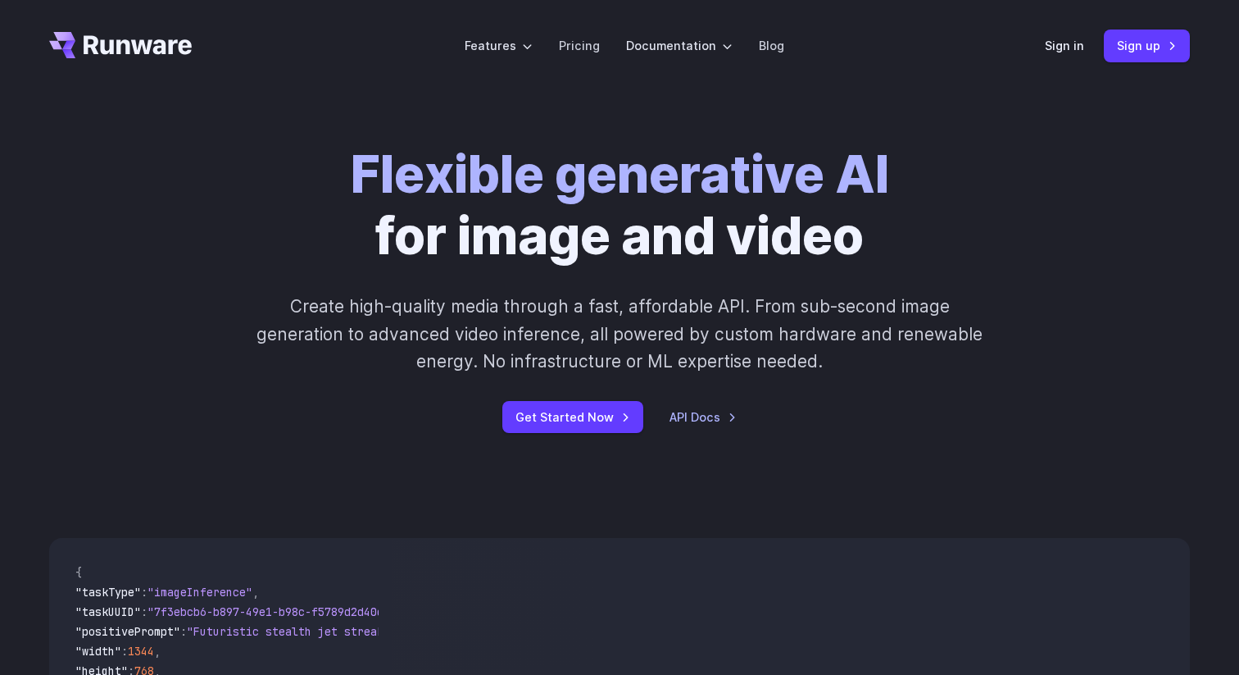
click at [456, 218] on h1 "Flexible generative AI for image and video" at bounding box center [620, 205] width 538 height 122
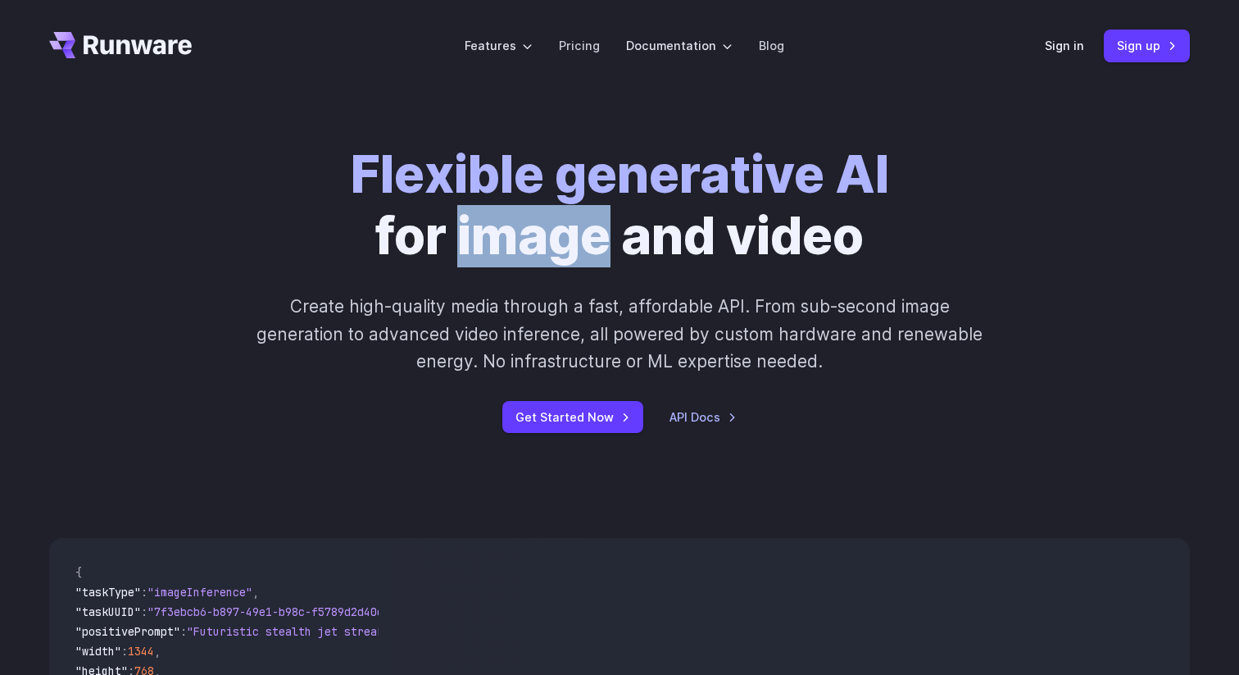
click at [456, 218] on h1 "Flexible generative AI for image and video" at bounding box center [620, 205] width 538 height 122
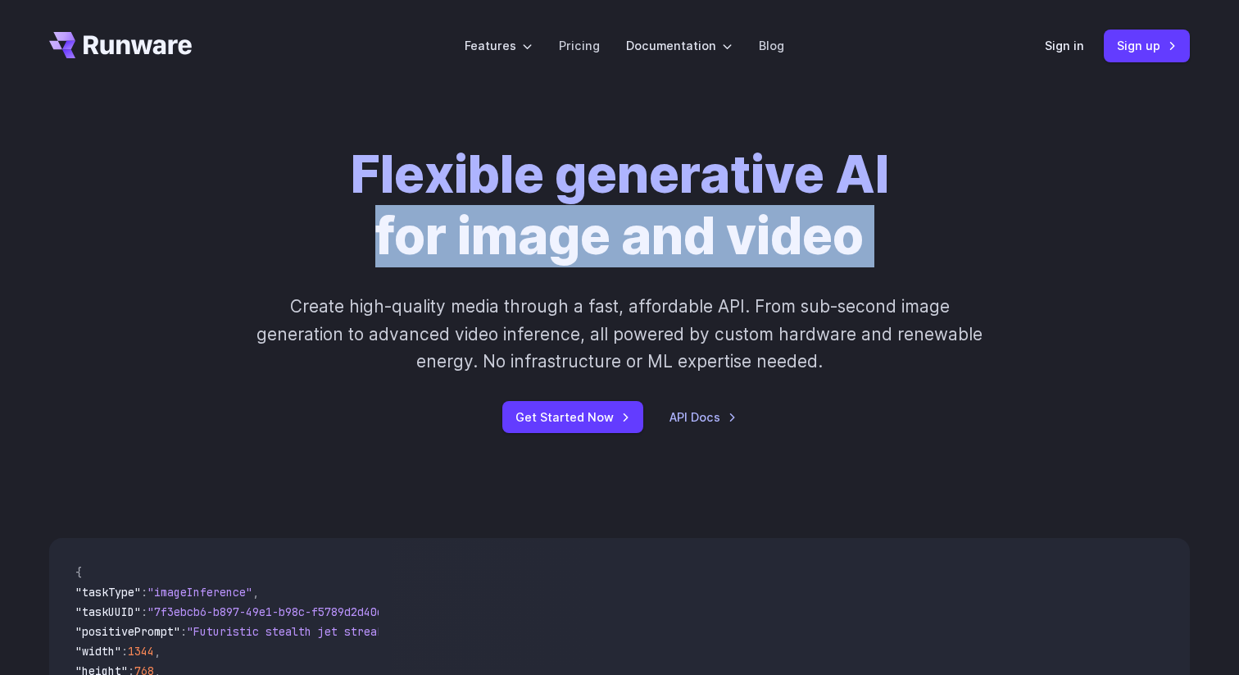
click at [456, 218] on h1 "Flexible generative AI for image and video" at bounding box center [620, 205] width 538 height 122
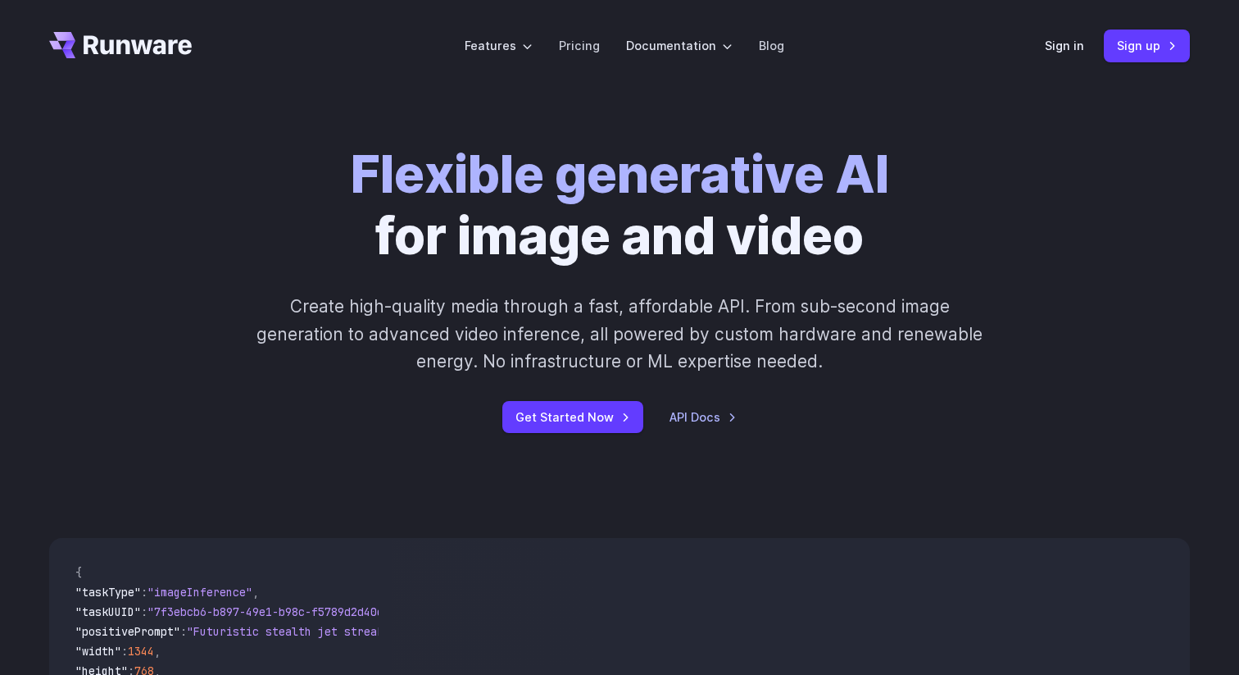
click at [493, 182] on strong "Flexible generative AI" at bounding box center [620, 173] width 538 height 61
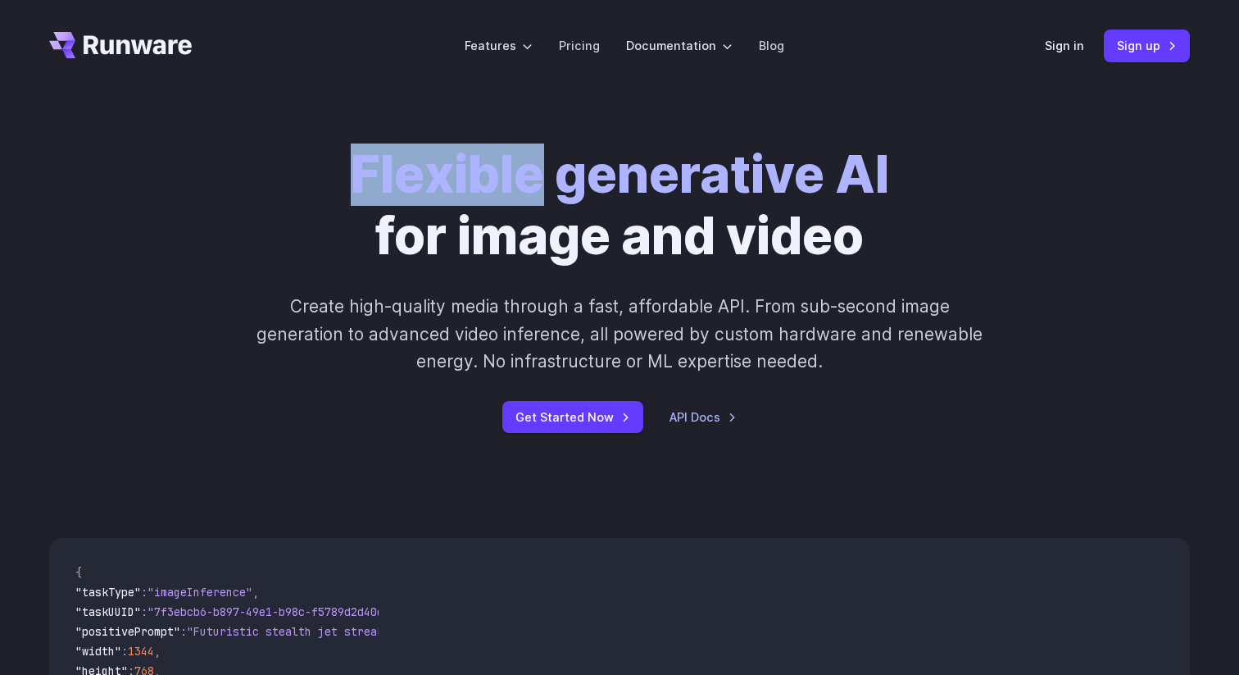
click at [493, 182] on strong "Flexible generative AI" at bounding box center [620, 173] width 538 height 61
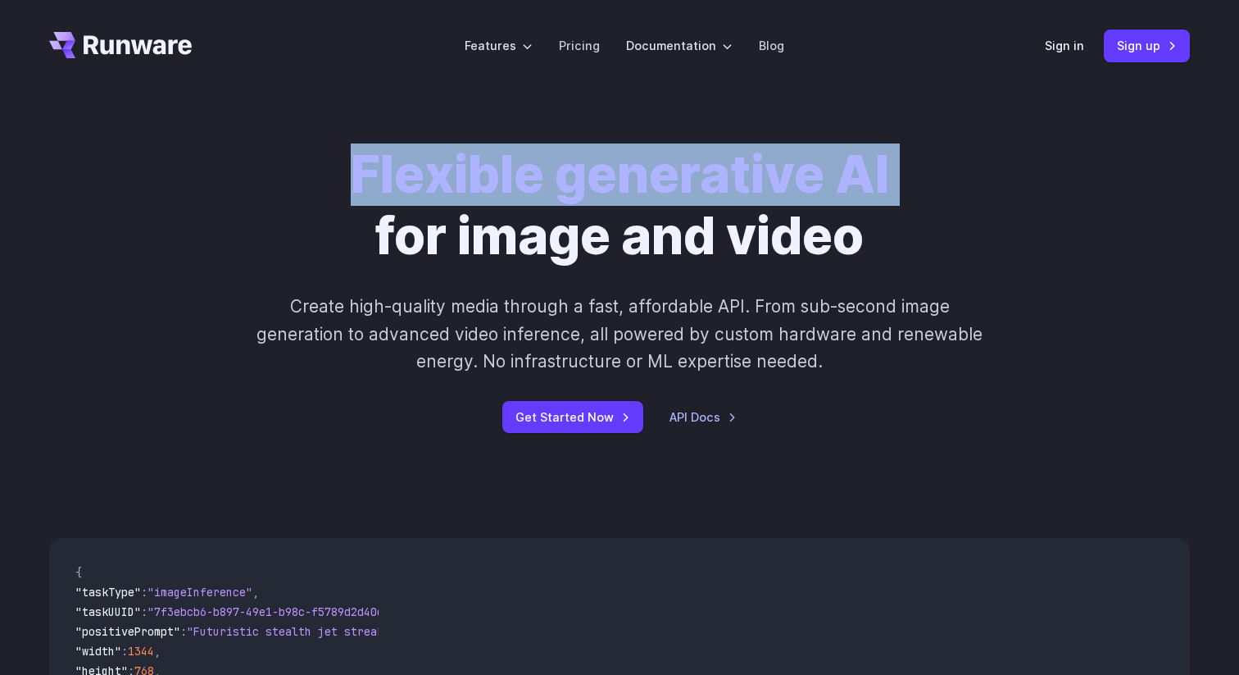
click at [493, 182] on strong "Flexible generative AI" at bounding box center [620, 173] width 538 height 61
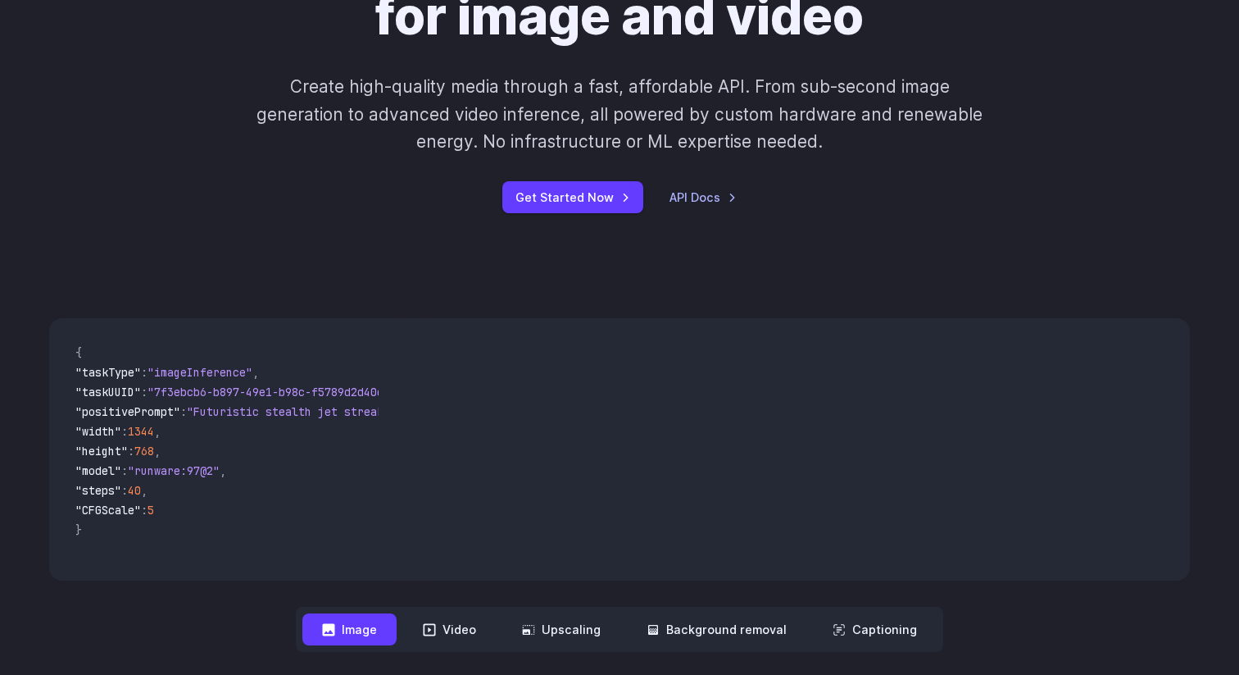
scroll to position [239, 0]
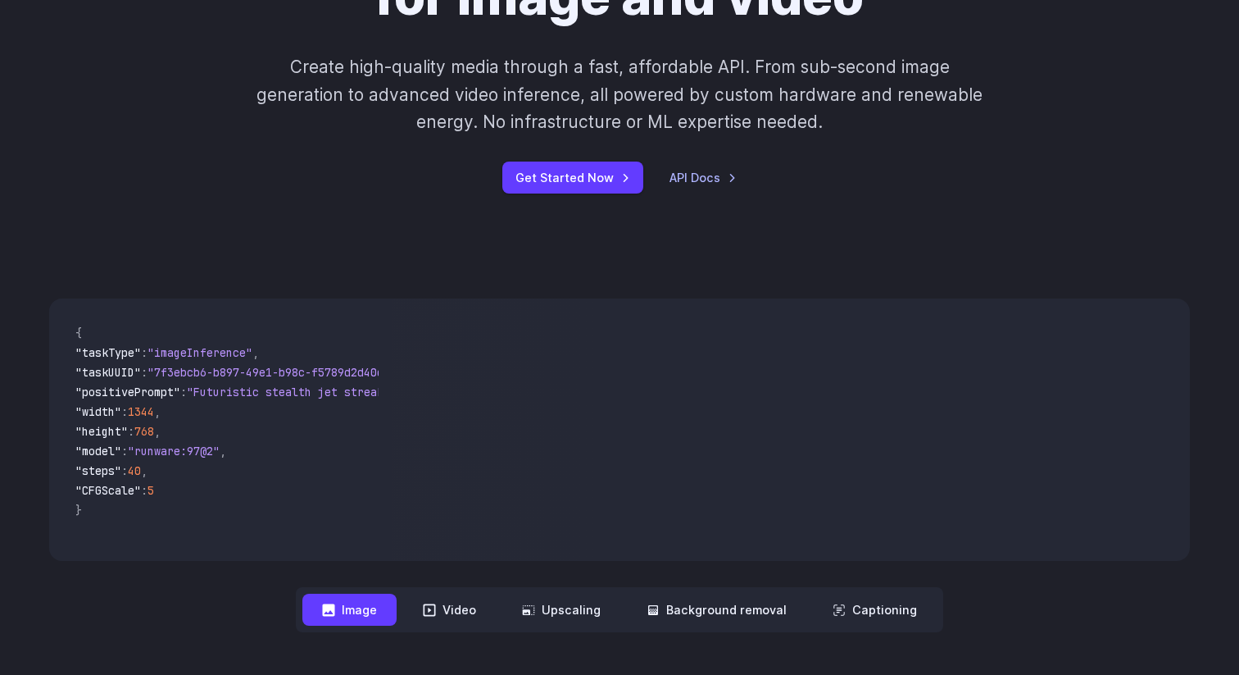
drag, startPoint x: 492, startPoint y: 384, endPoint x: 392, endPoint y: 411, distance: 103.6
click at [393, 412] on video at bounding box center [791, 429] width 798 height 262
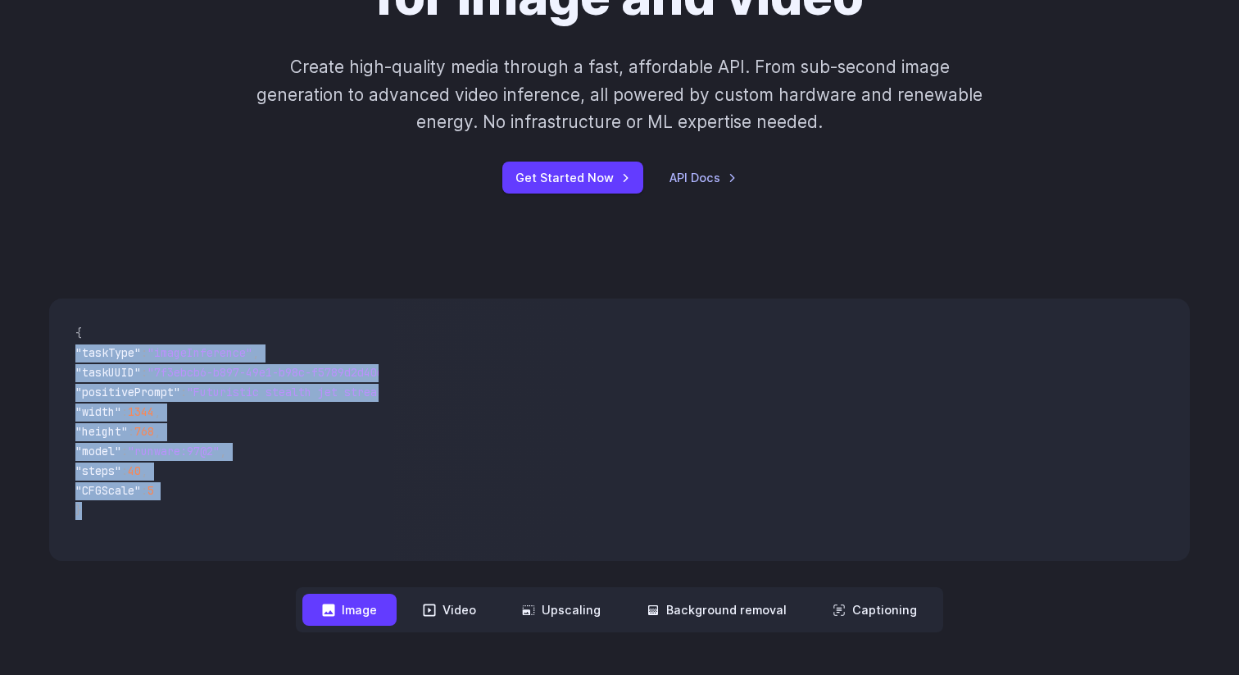
drag, startPoint x: 261, startPoint y: 332, endPoint x: 270, endPoint y: 551, distance: 219.0
click at [270, 547] on pre "{ "taskType" : "imageInference" , "taskUUID" : "7f3ebcb6-b897-49e1-b98c-f5789d2…" at bounding box center [220, 429] width 316 height 236
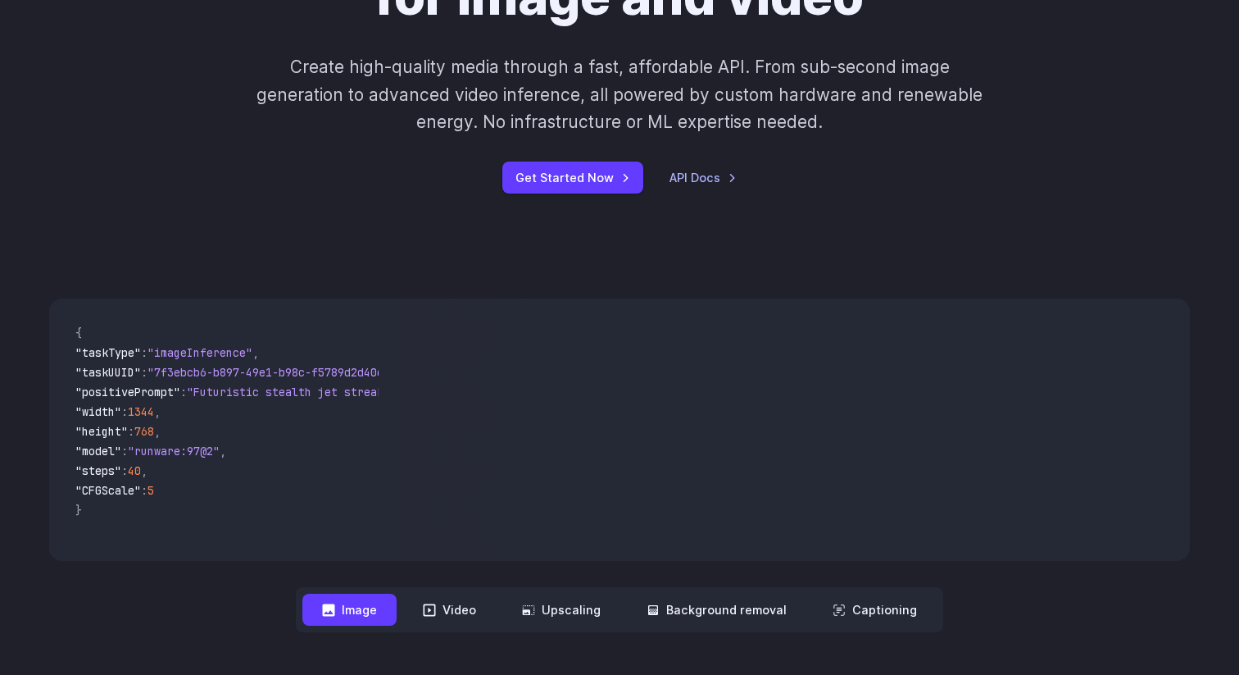
click at [372, 434] on code "{ "taskType" : "imageInference" , "taskUUID" : "7f3ebcb6-b897-49e1-b98c-f5789d2…" at bounding box center [220, 429] width 316 height 236
click at [647, 411] on video at bounding box center [791, 429] width 798 height 262
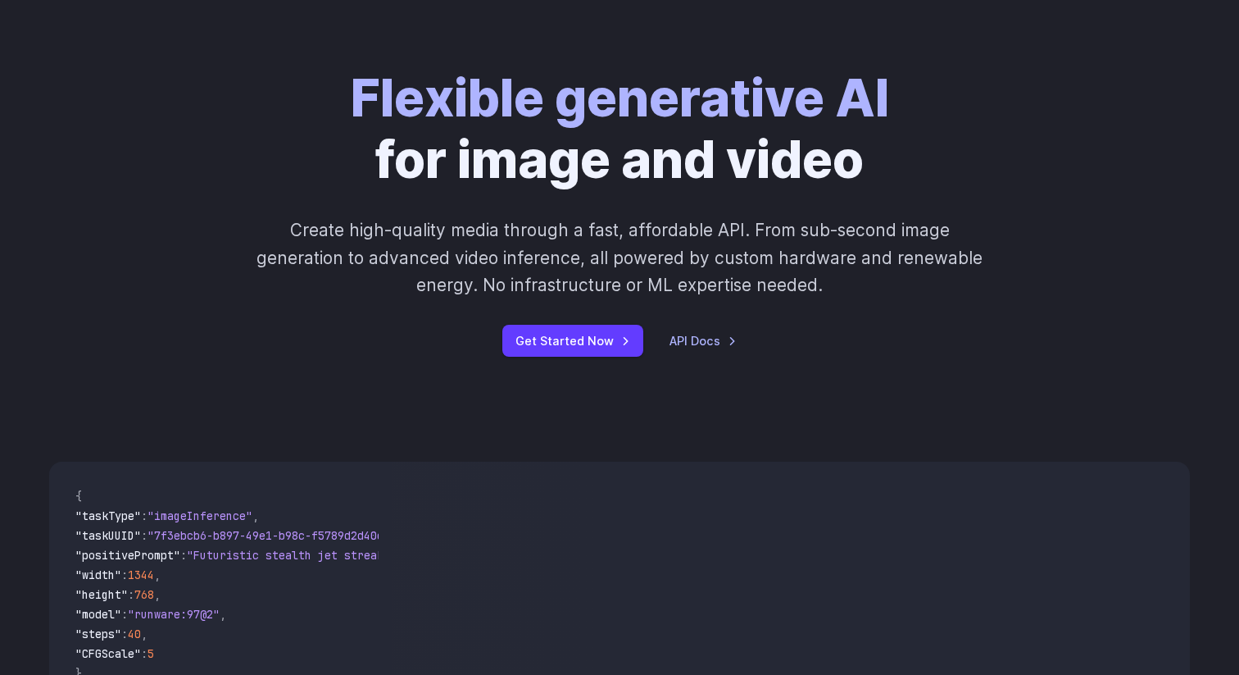
scroll to position [37, 0]
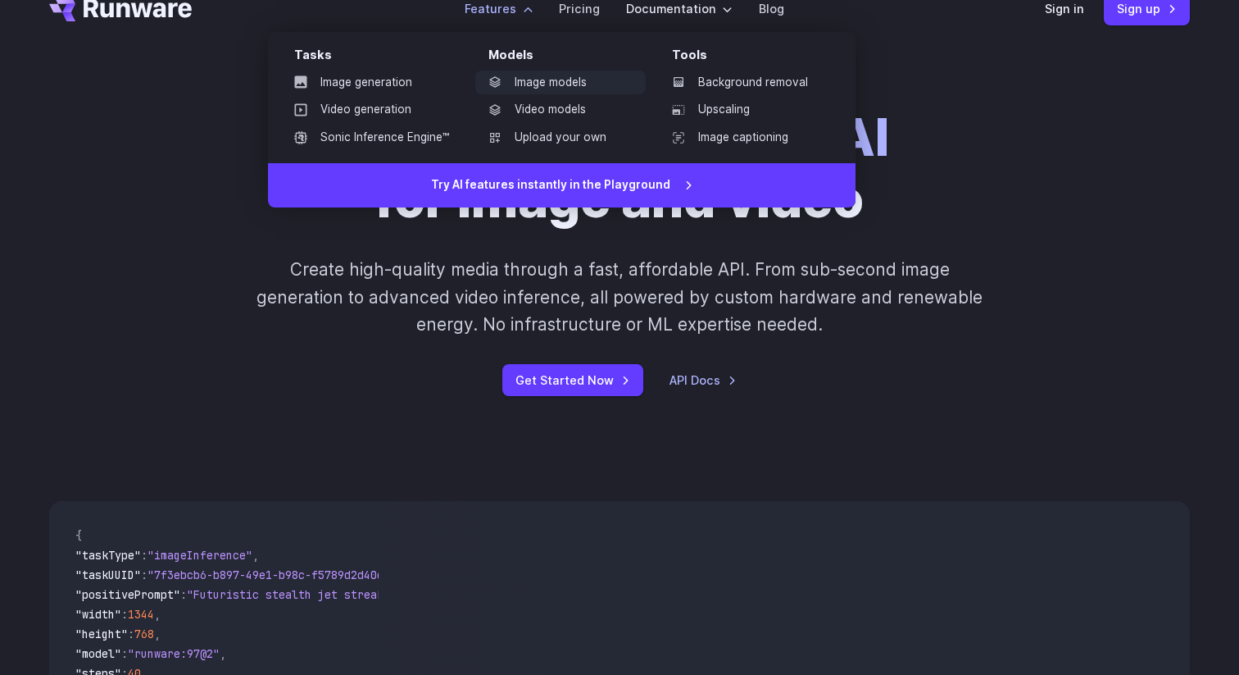
click at [545, 83] on link "Image models" at bounding box center [560, 82] width 170 height 25
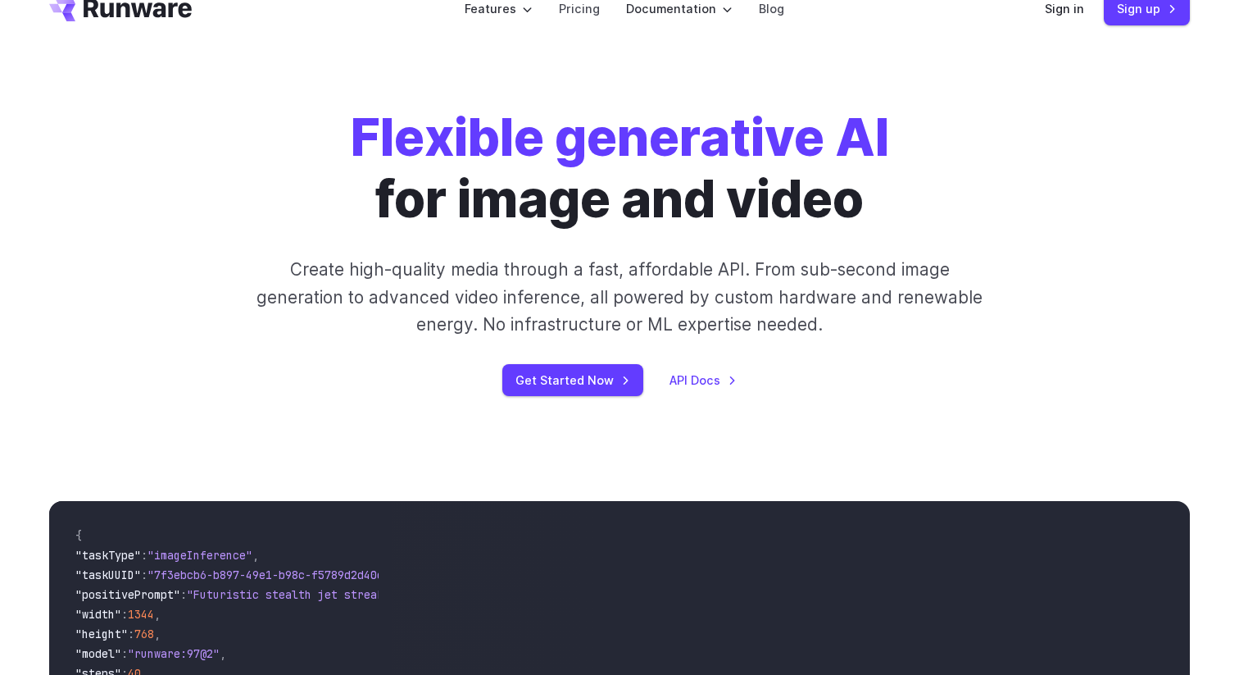
scroll to position [0, 0]
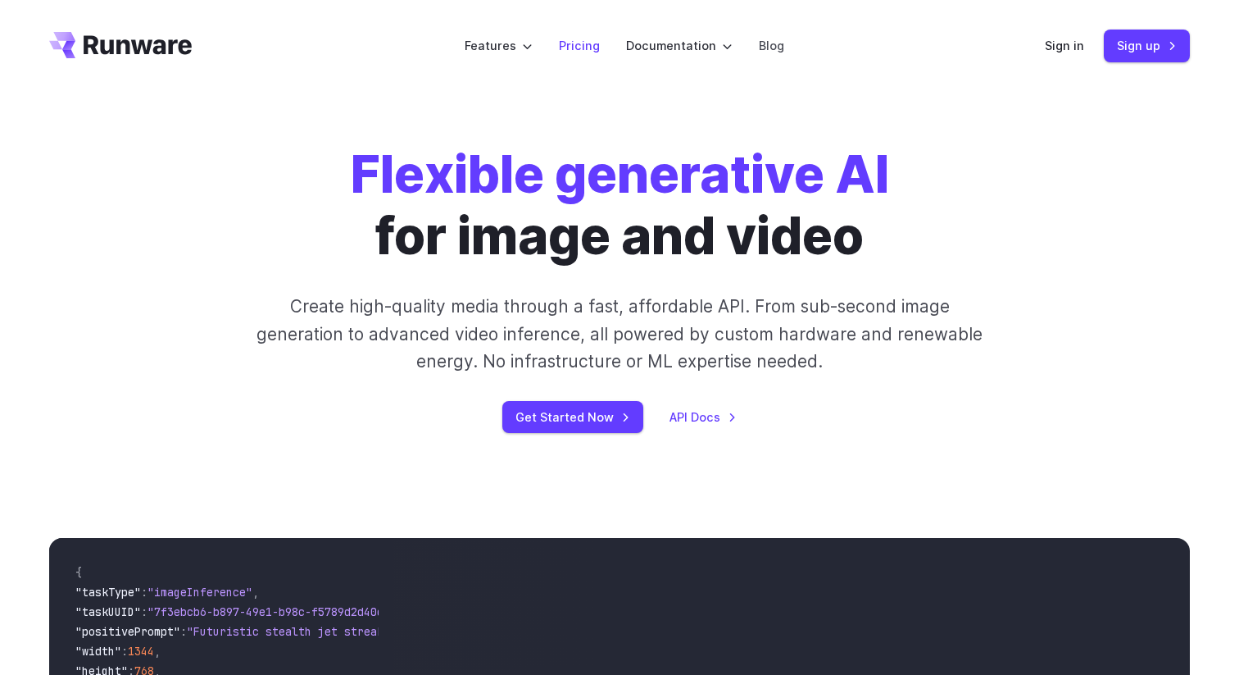
click at [577, 43] on link "Pricing" at bounding box center [579, 45] width 41 height 19
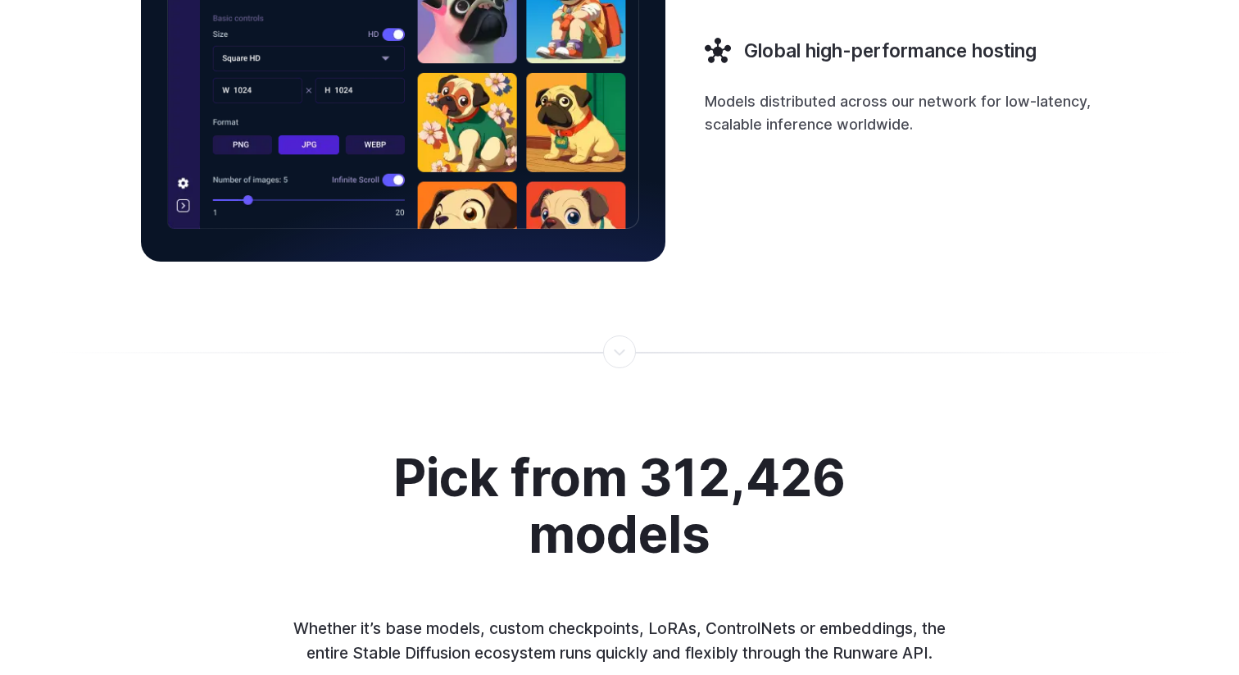
scroll to position [4095, 0]
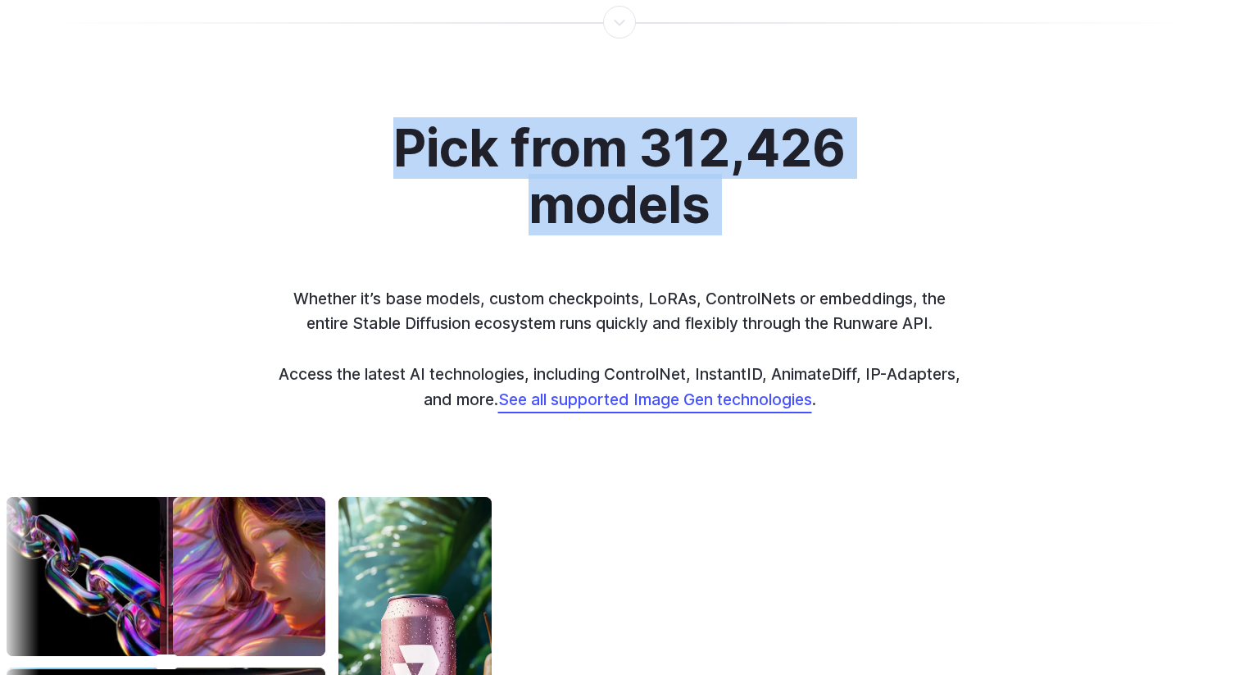
scroll to position [4391, 0]
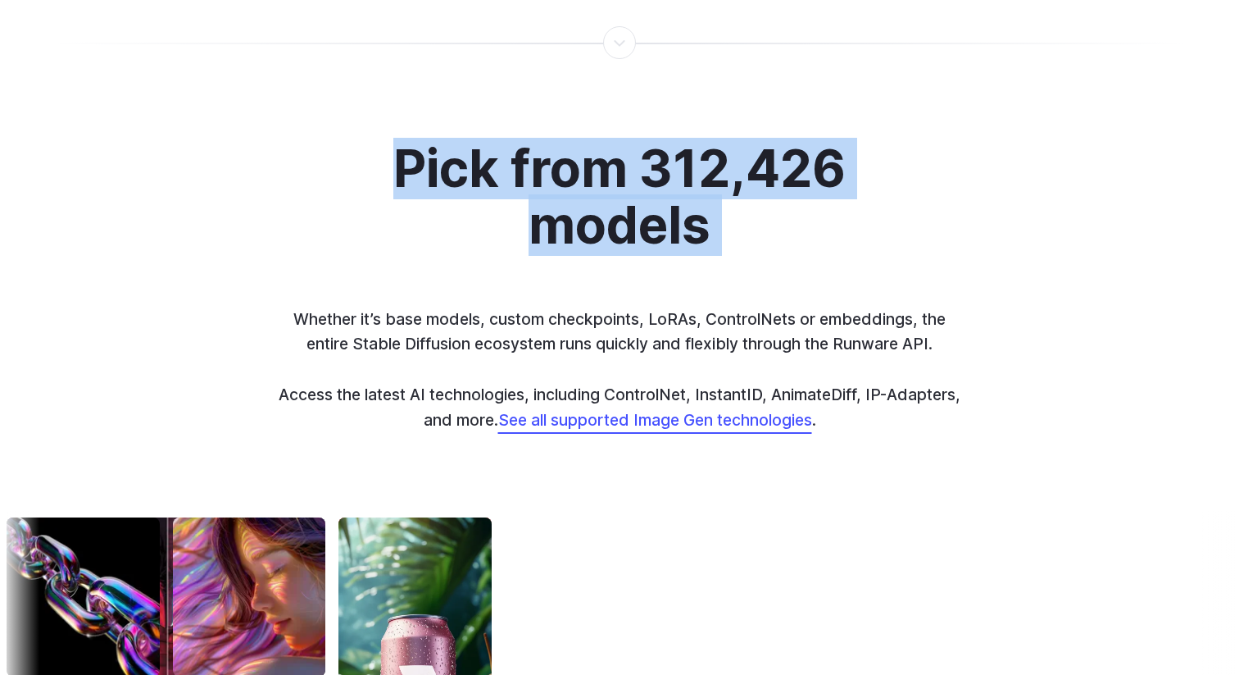
click at [658, 194] on h2 "Pick from 312,426 models" at bounding box center [620, 197] width 546 height 112
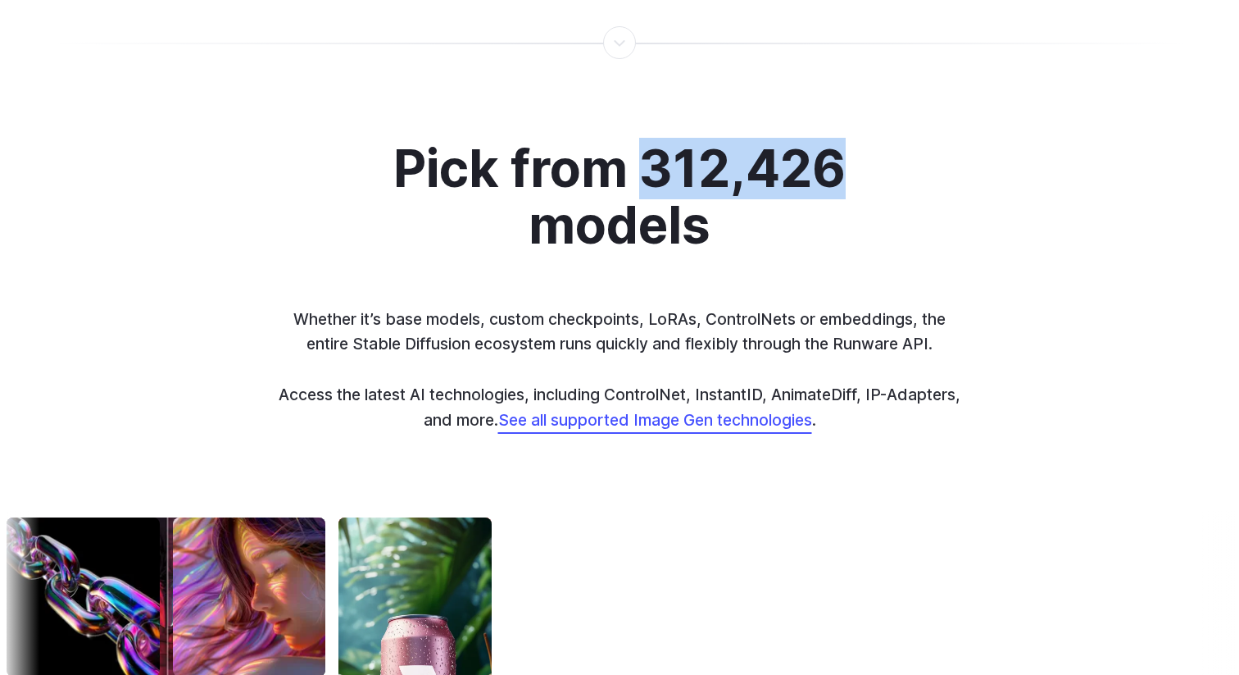
click at [658, 194] on h2 "Pick from 312,426 models" at bounding box center [620, 197] width 546 height 112
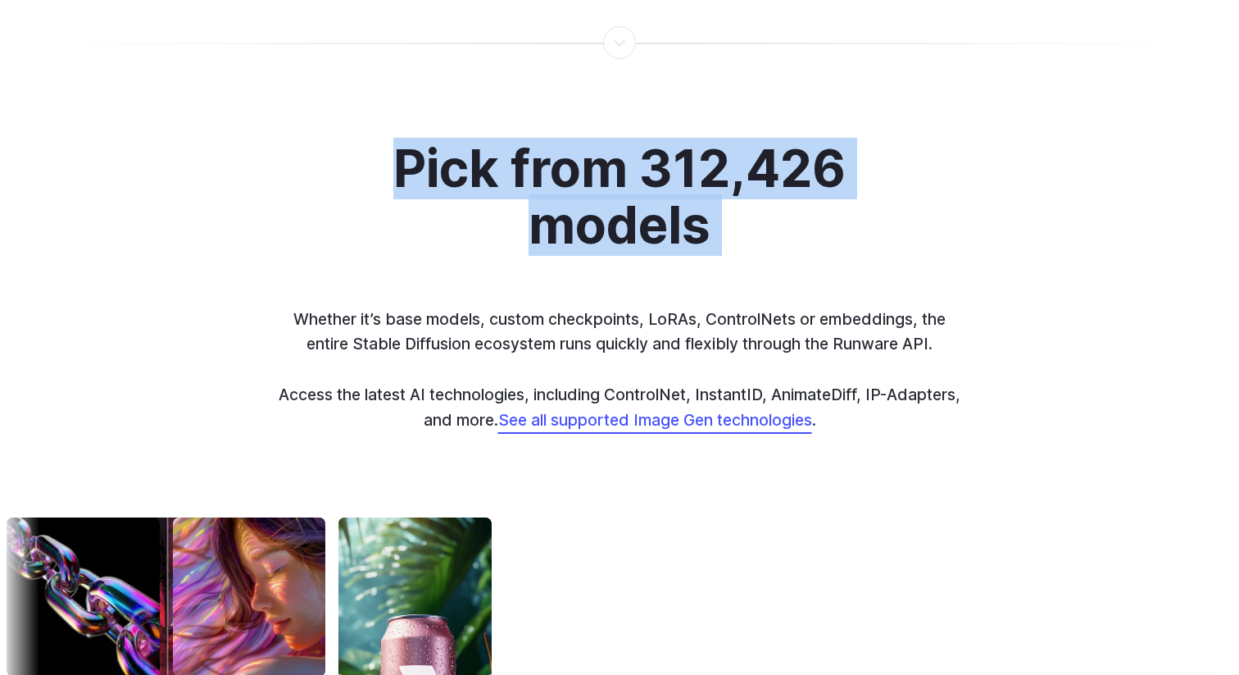
click at [658, 194] on h2 "Pick from 312,426 models" at bounding box center [620, 197] width 546 height 112
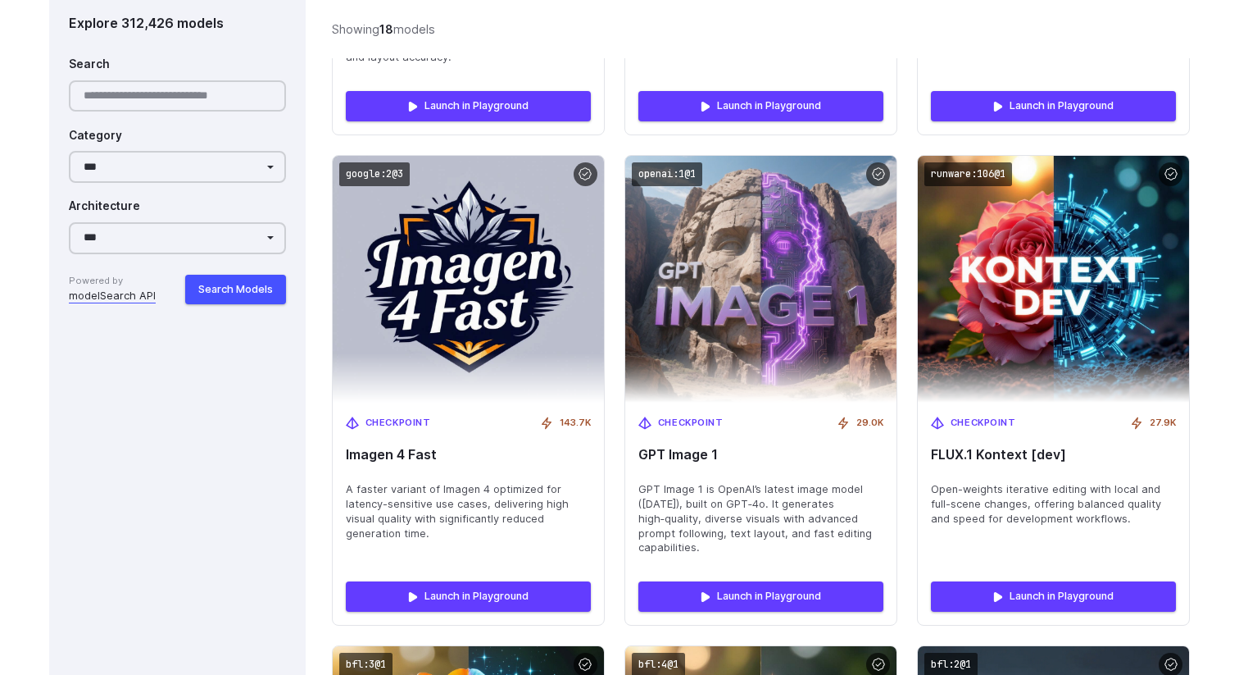
scroll to position [1244, 0]
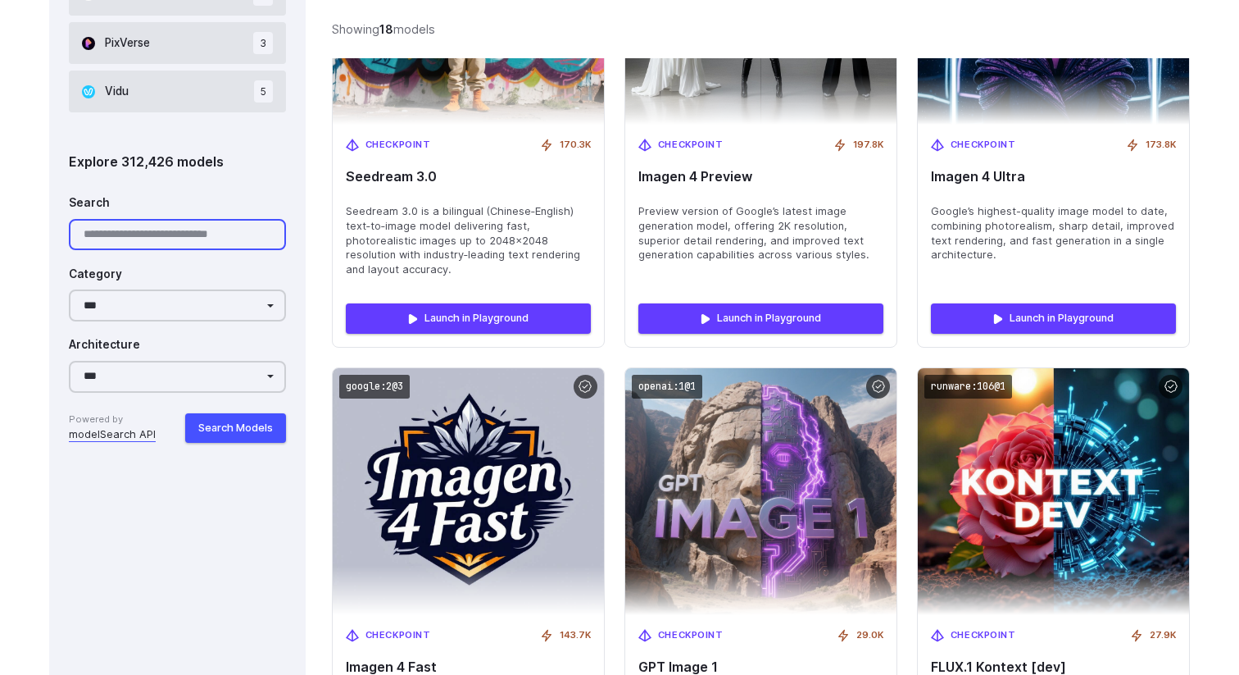
click at [215, 234] on input "Search" at bounding box center [177, 235] width 217 height 32
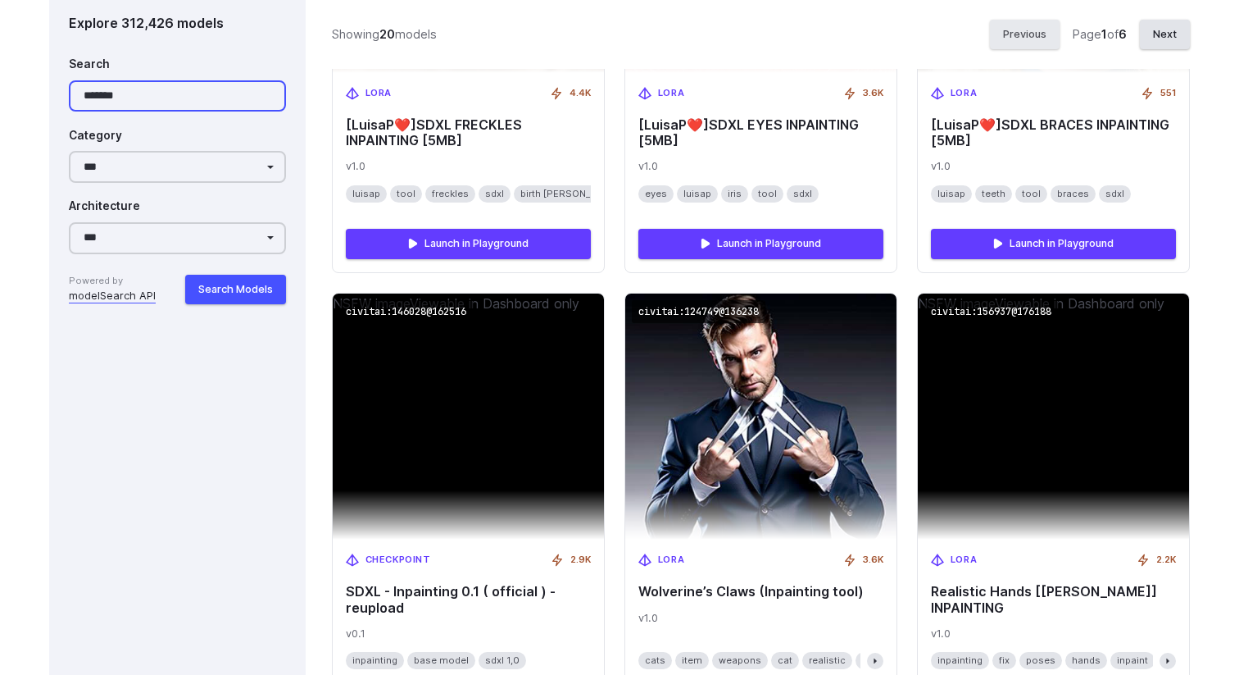
scroll to position [2835, 0]
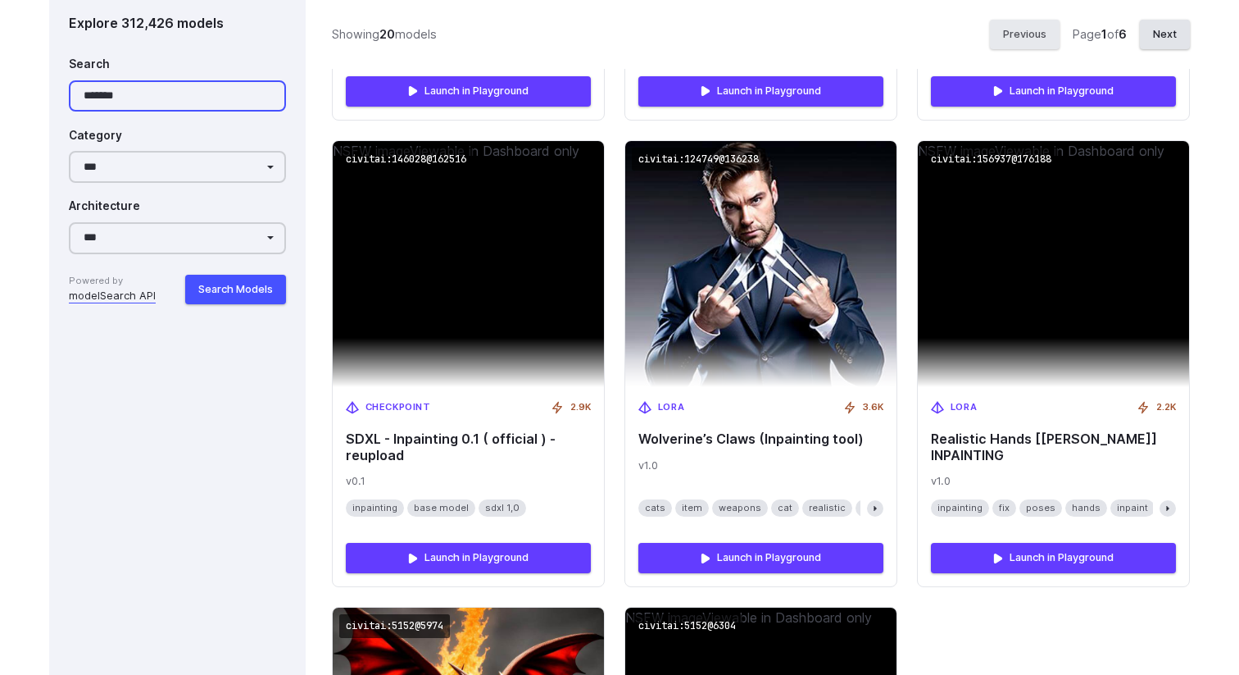
type input "*******"
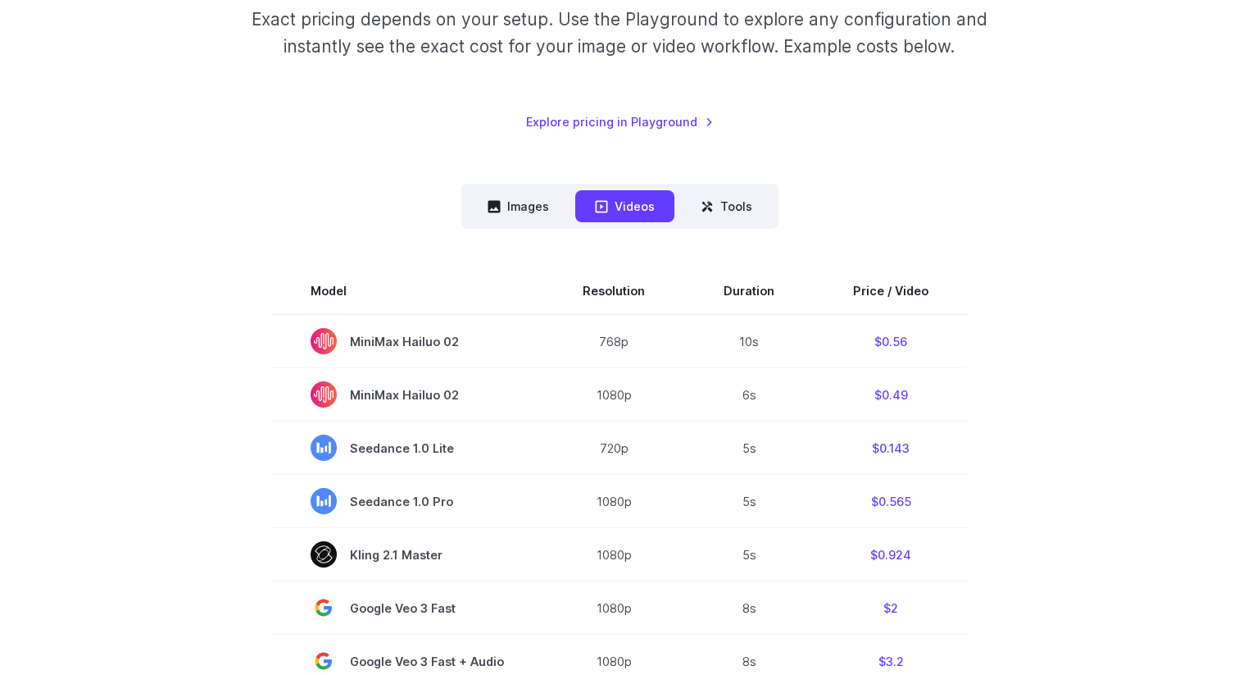
scroll to position [366, 0]
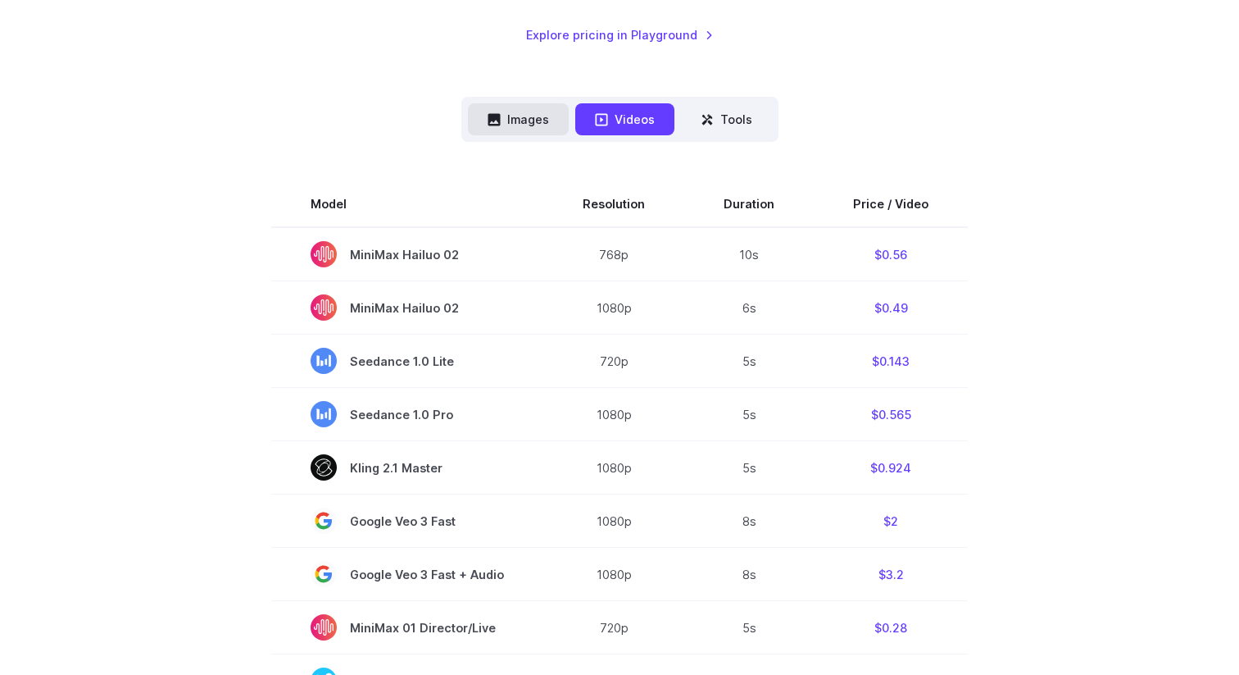
click at [526, 120] on button "Images" at bounding box center [518, 119] width 101 height 32
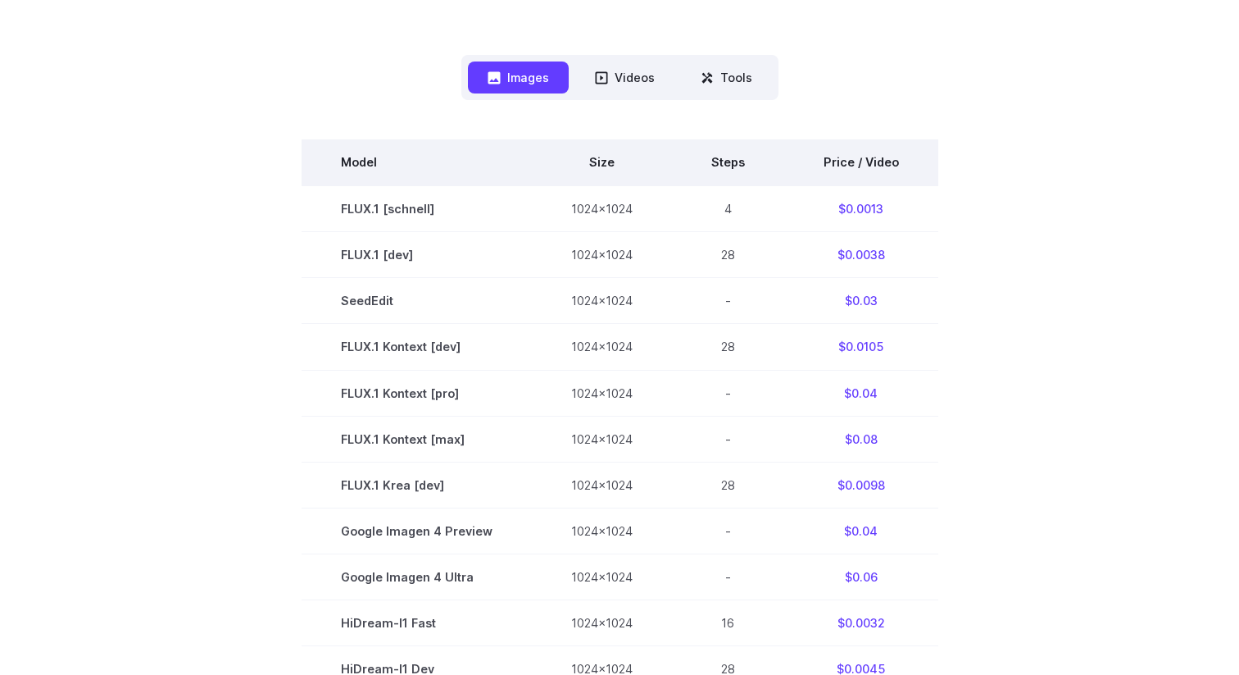
scroll to position [409, 0]
drag, startPoint x: 816, startPoint y: 161, endPoint x: 870, endPoint y: 161, distance: 53.3
click at [870, 161] on th "Price / Video" at bounding box center [861, 161] width 154 height 46
click at [868, 149] on th "Price / Video" at bounding box center [861, 161] width 154 height 46
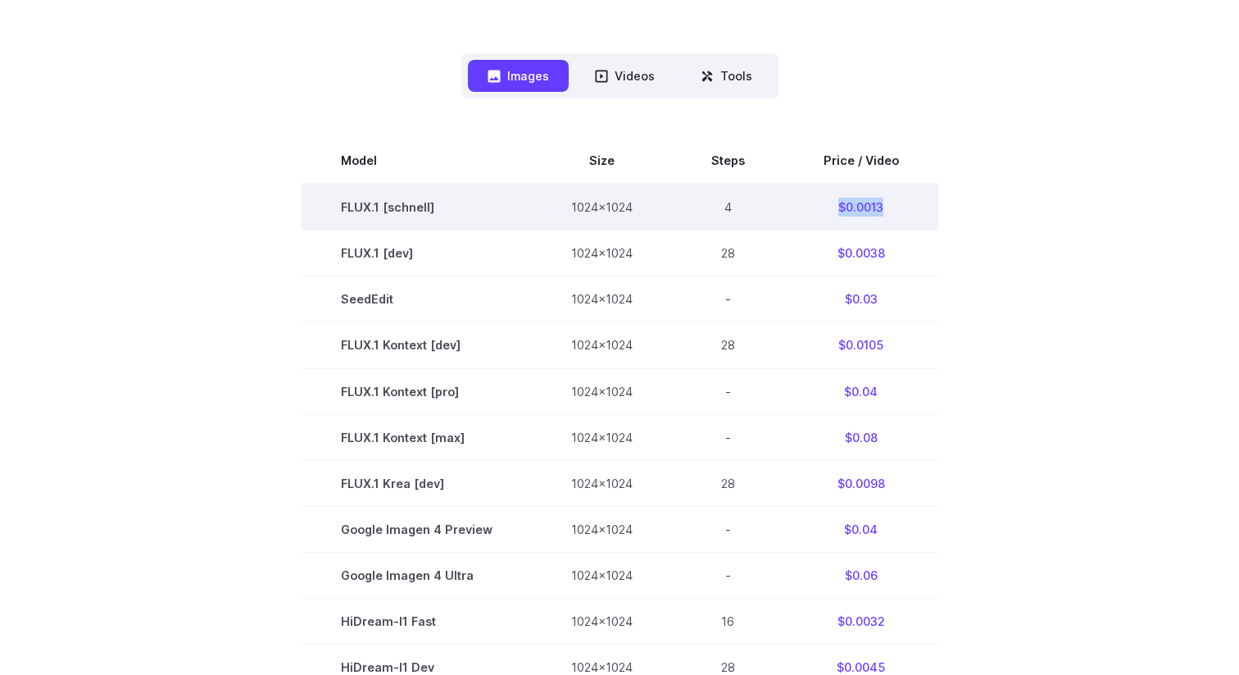
drag, startPoint x: 828, startPoint y: 212, endPoint x: 892, endPoint y: 212, distance: 63.9
click at [892, 212] on td "$0.0013" at bounding box center [861, 207] width 154 height 47
click at [858, 210] on td "$0.0013" at bounding box center [861, 207] width 154 height 47
drag, startPoint x: 858, startPoint y: 210, endPoint x: 897, endPoint y: 210, distance: 39.3
click at [897, 210] on td "$0.0013" at bounding box center [861, 207] width 154 height 47
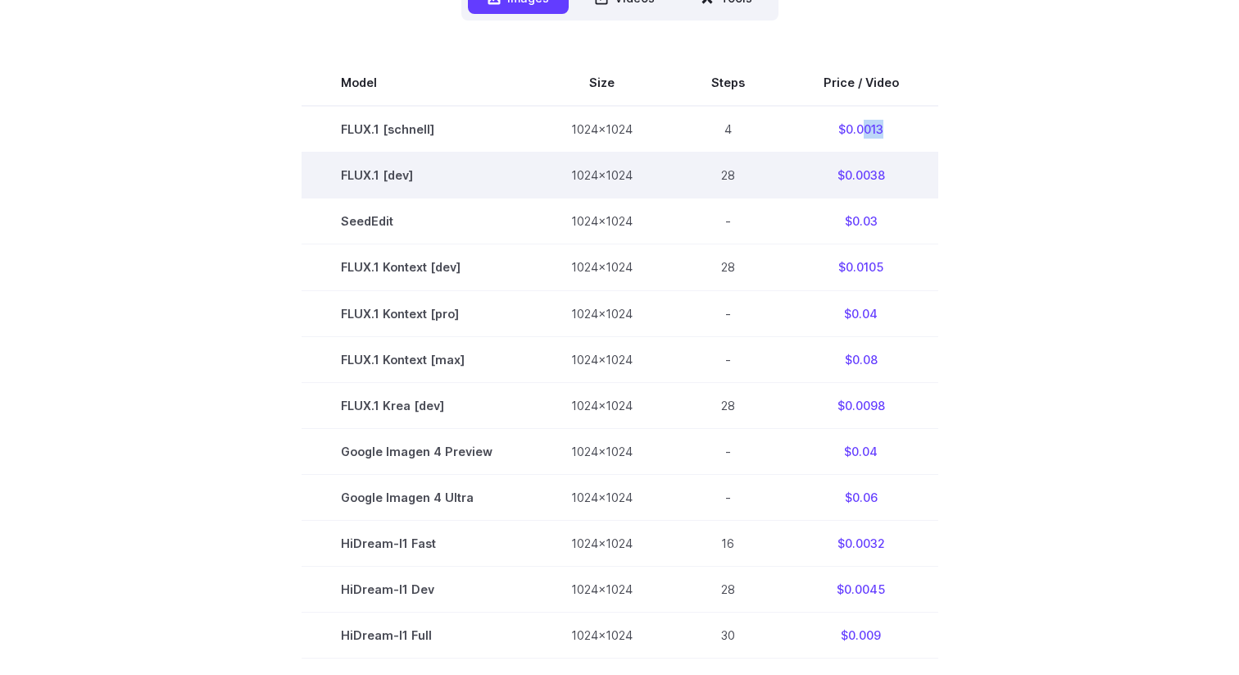
scroll to position [492, 0]
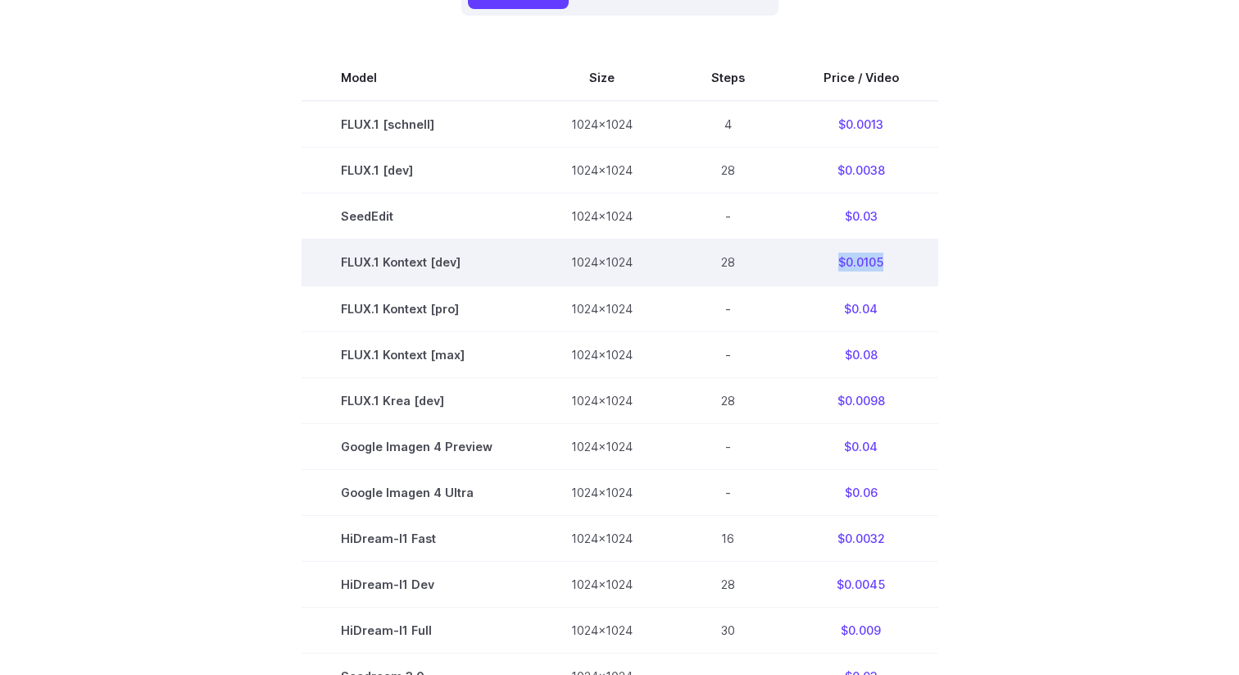
drag, startPoint x: 823, startPoint y: 268, endPoint x: 892, endPoint y: 268, distance: 68.8
click at [892, 268] on td "$0.0105" at bounding box center [861, 262] width 154 height 46
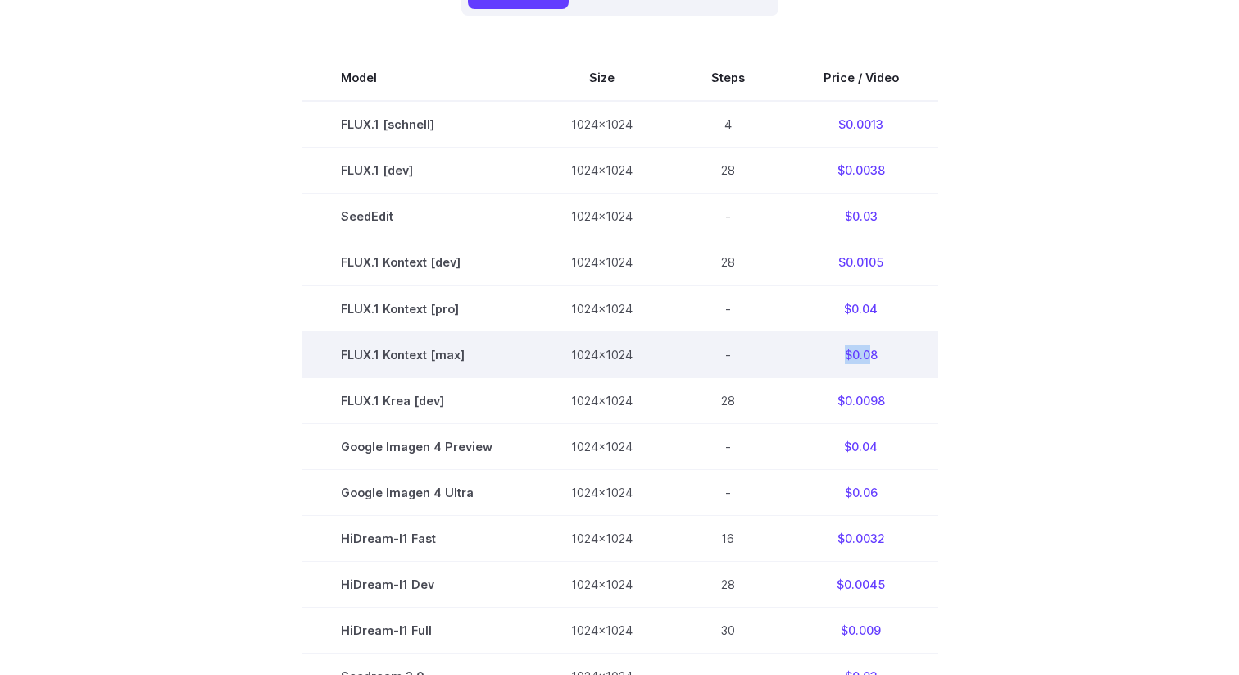
drag, startPoint x: 851, startPoint y: 356, endPoint x: 872, endPoint y: 356, distance: 21.3
click at [870, 356] on td "$0.08" at bounding box center [861, 354] width 154 height 46
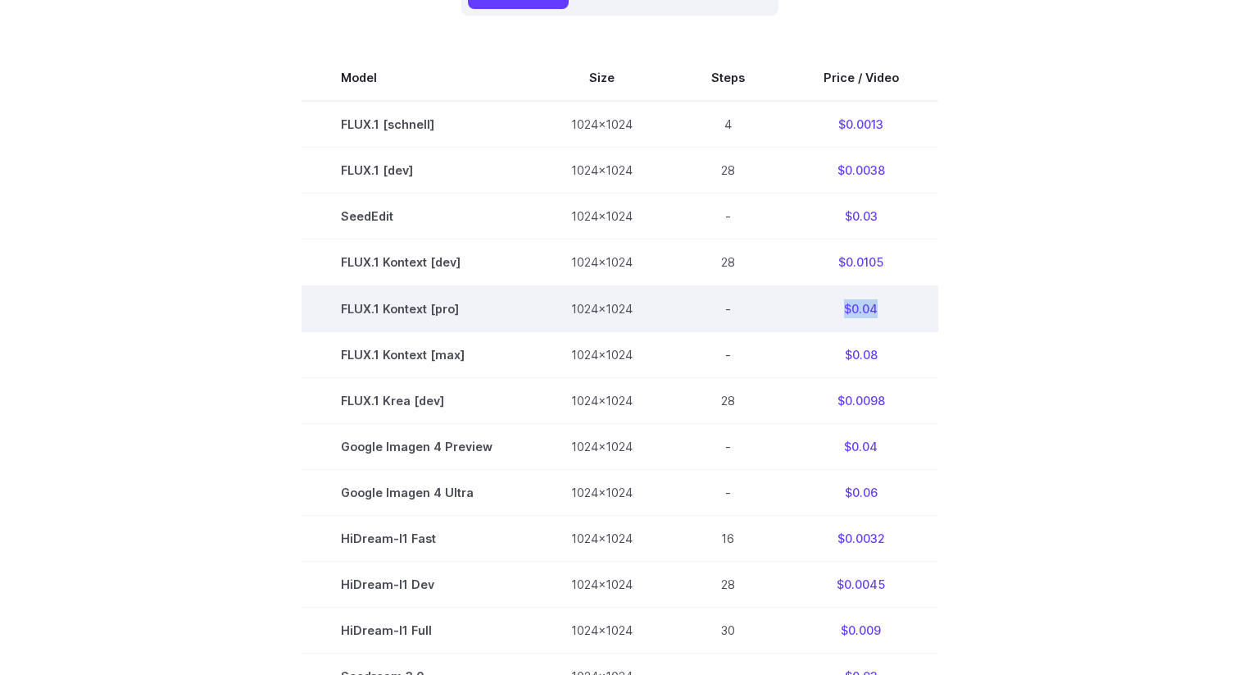
drag, startPoint x: 834, startPoint y: 317, endPoint x: 882, endPoint y: 317, distance: 47.5
click at [882, 317] on td "$0.04" at bounding box center [861, 308] width 154 height 46
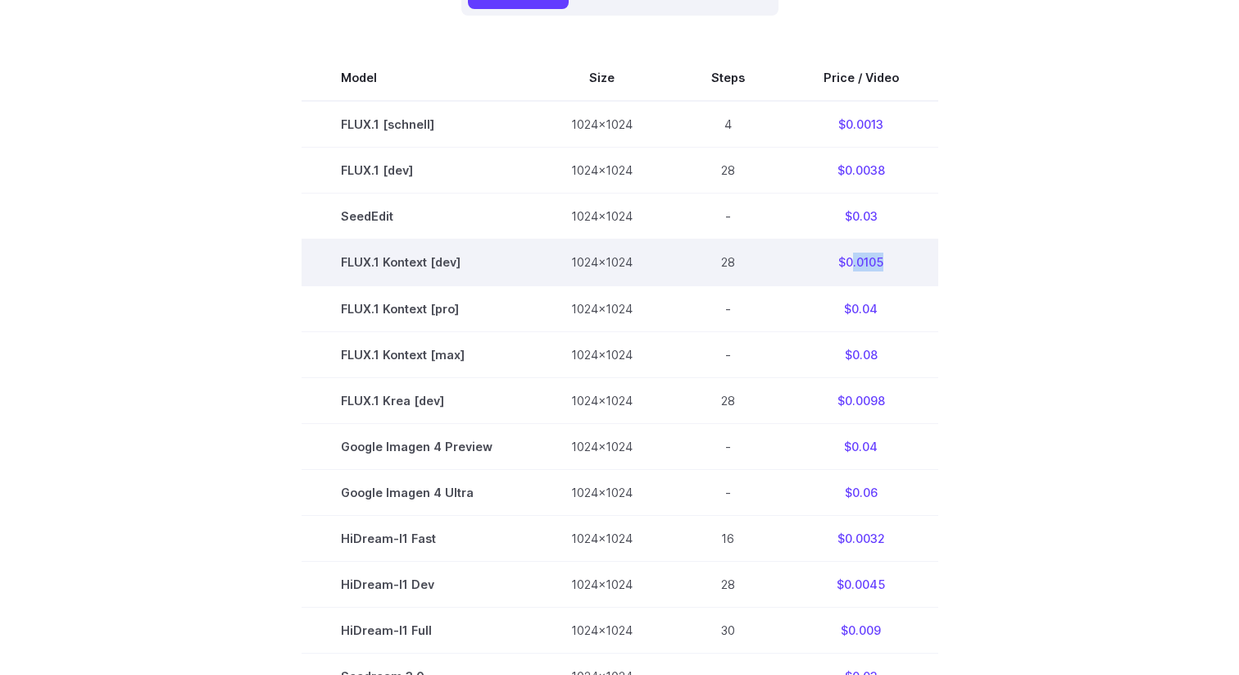
drag, startPoint x: 846, startPoint y: 260, endPoint x: 897, endPoint y: 260, distance: 50.8
click at [897, 260] on td "$0.0105" at bounding box center [861, 262] width 154 height 46
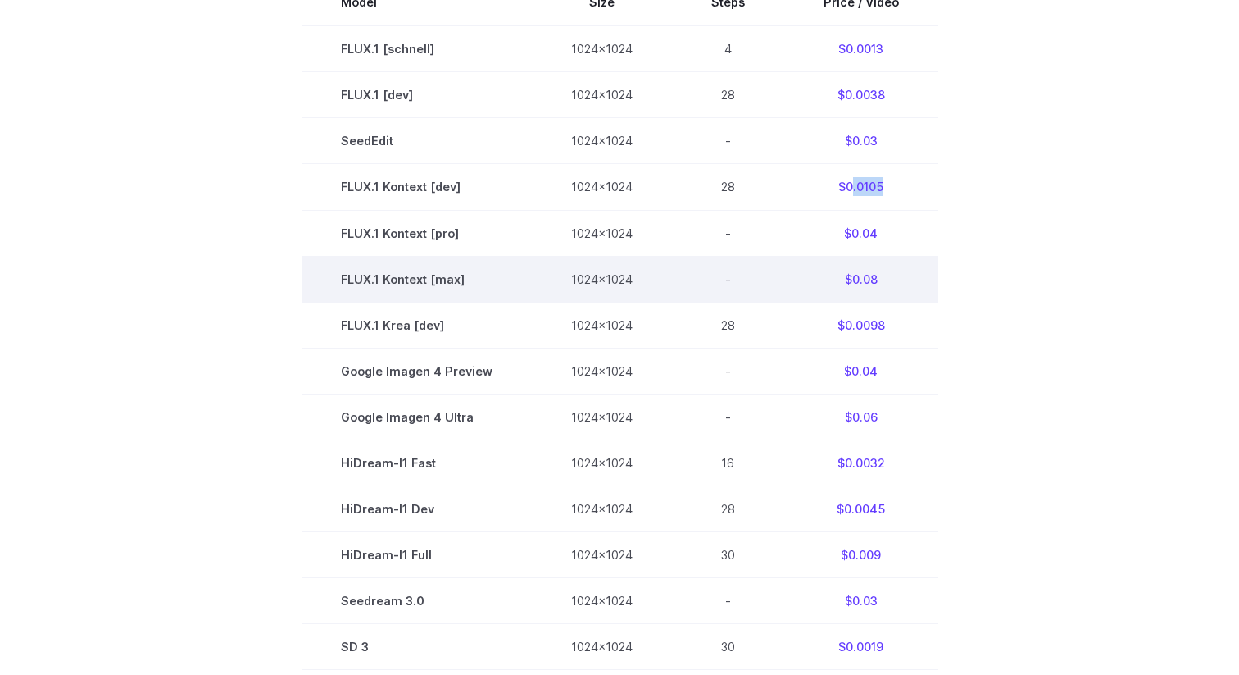
scroll to position [577, 0]
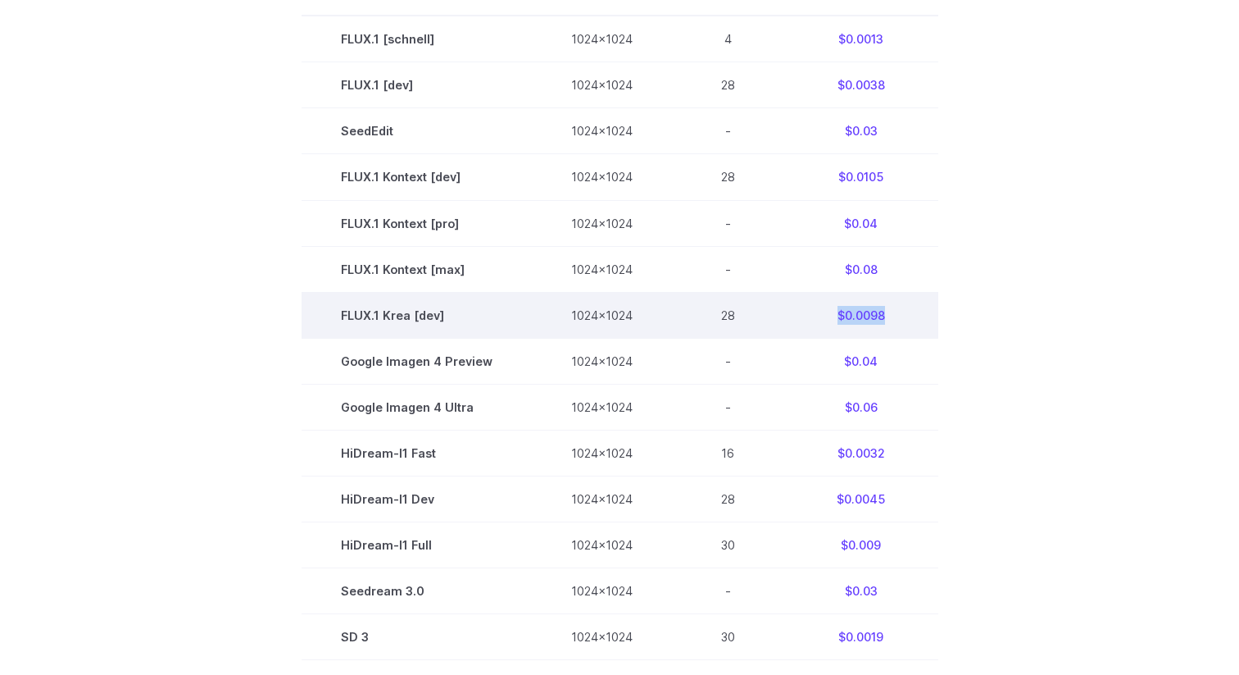
drag, startPoint x: 826, startPoint y: 322, endPoint x: 894, endPoint y: 322, distance: 68.0
click at [894, 322] on td "$0.0098" at bounding box center [861, 315] width 154 height 46
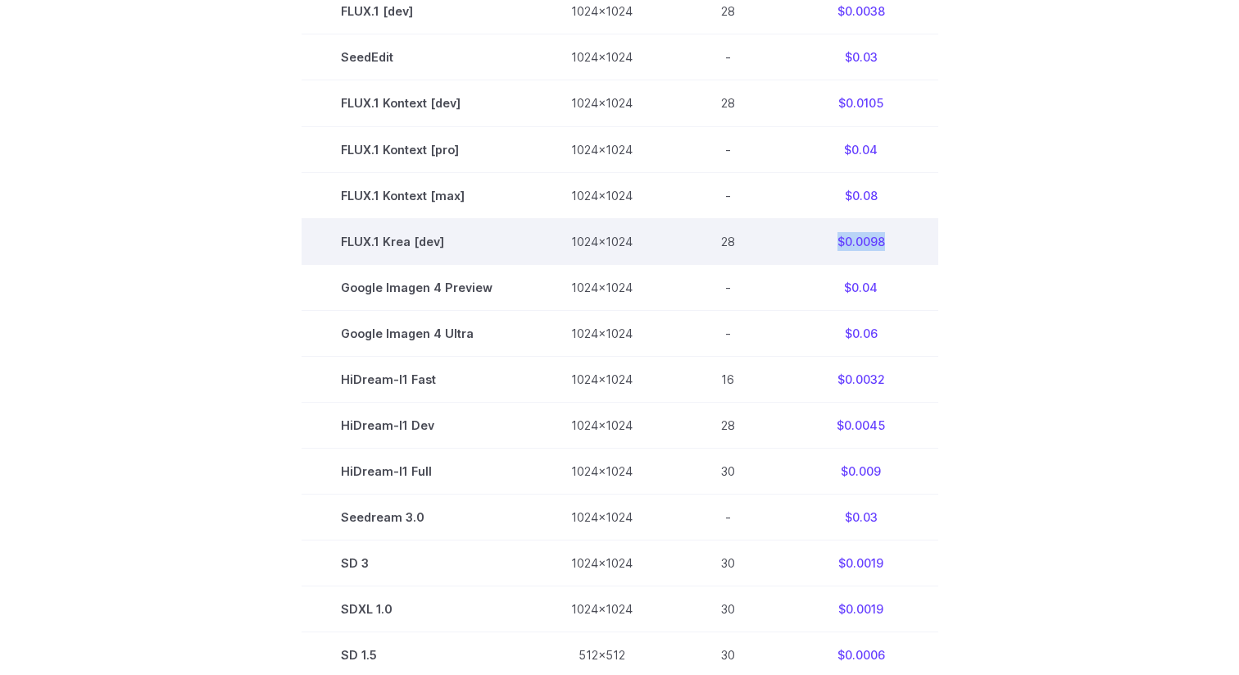
scroll to position [652, 0]
click at [840, 257] on td "$0.0098" at bounding box center [861, 239] width 154 height 46
drag, startPoint x: 836, startPoint y: 245, endPoint x: 897, endPoint y: 247, distance: 60.7
click at [897, 247] on td "$0.0098" at bounding box center [861, 239] width 154 height 46
click at [896, 247] on td "$0.0098" at bounding box center [861, 239] width 154 height 46
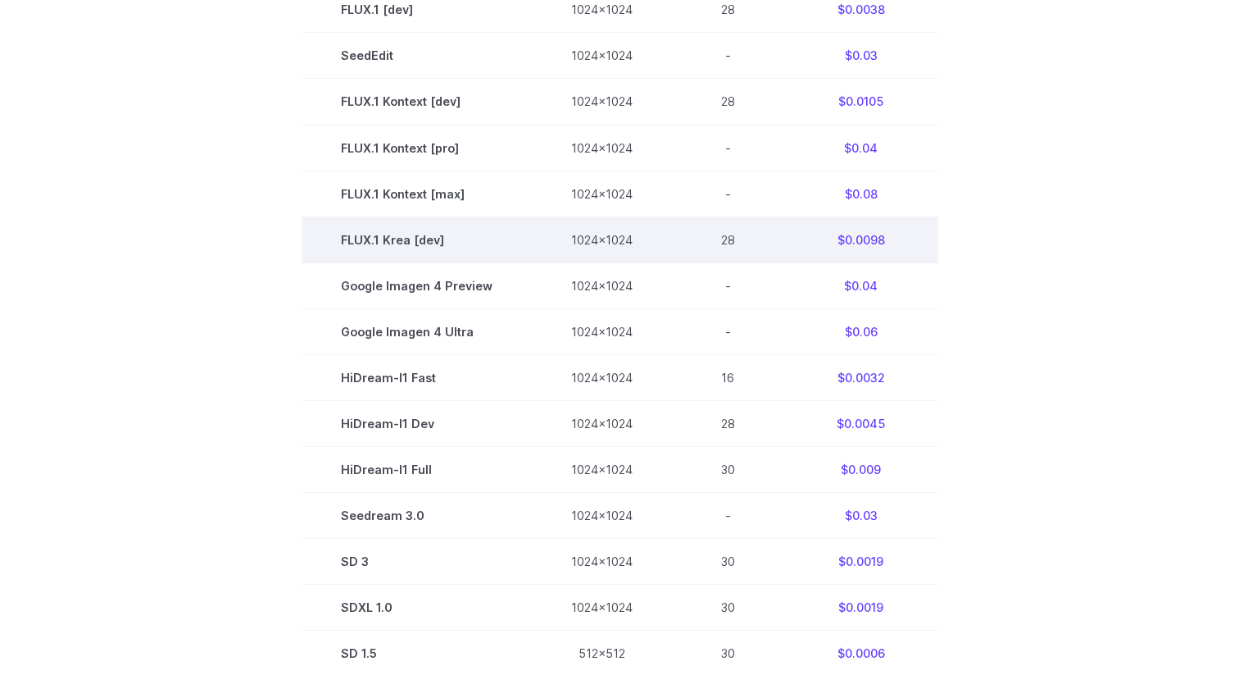
click at [871, 247] on td "$0.0098" at bounding box center [861, 239] width 154 height 46
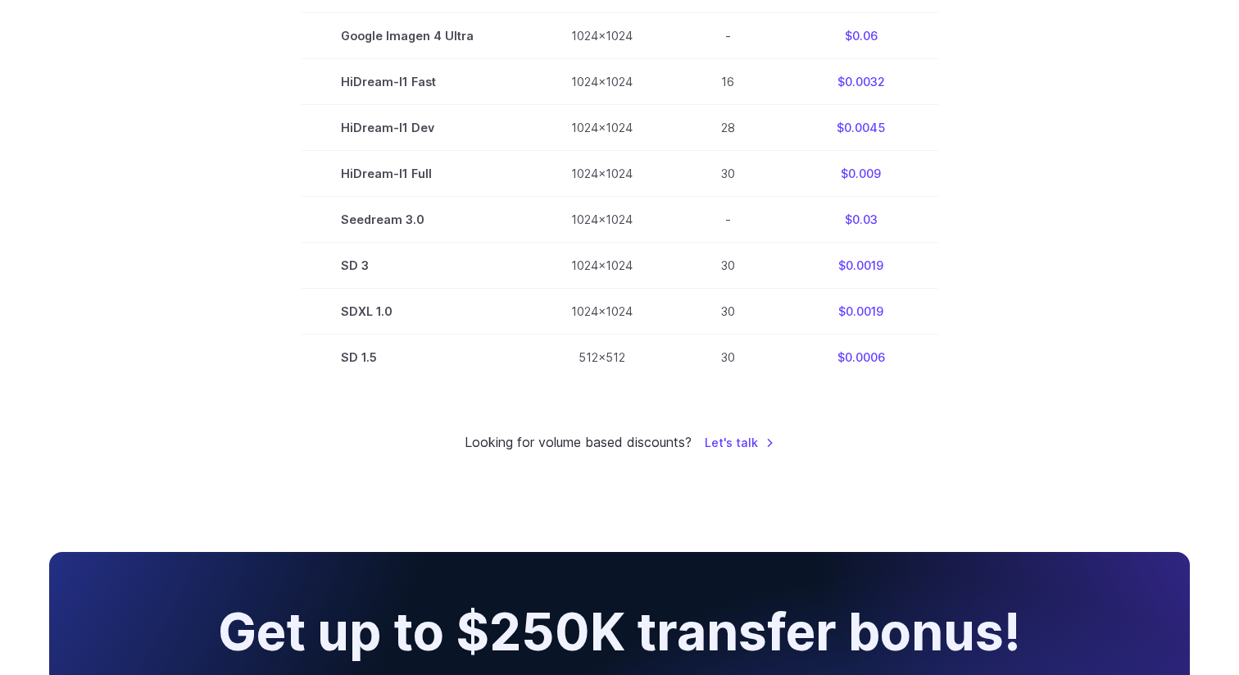
scroll to position [1056, 0]
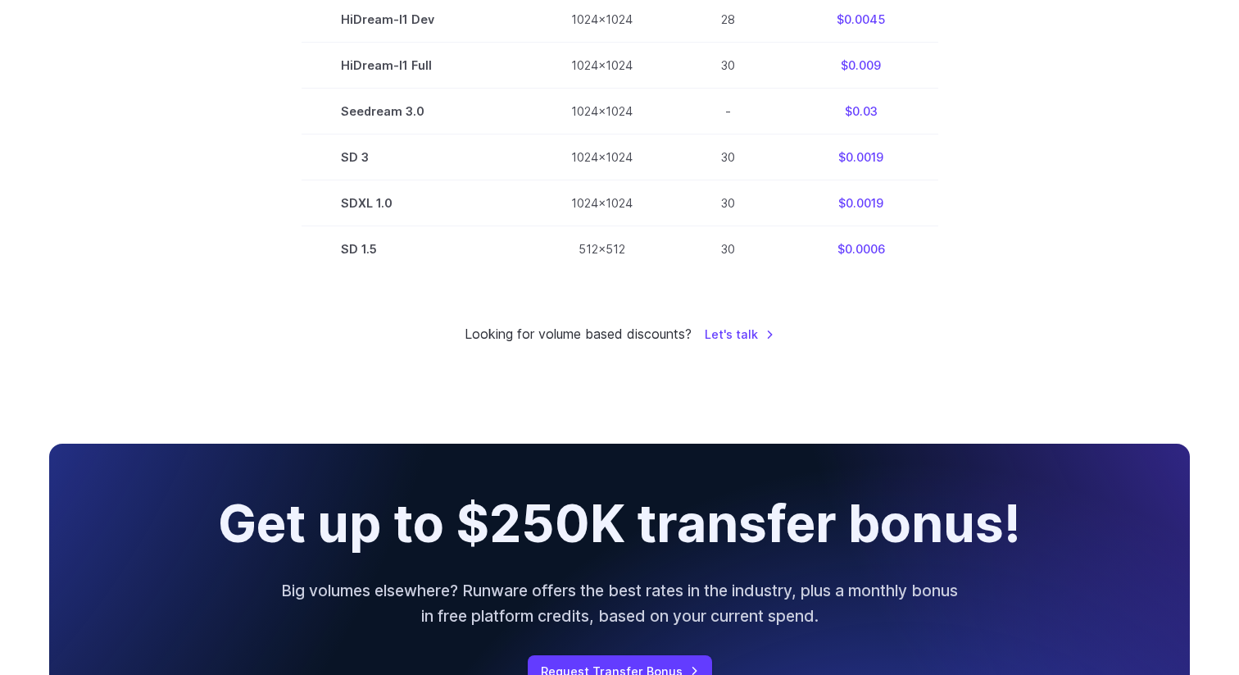
click at [562, 345] on small "Looking for volume based discounts?" at bounding box center [578, 334] width 227 height 21
click at [616, 499] on h2 "Get up to $250K transfer bonus!" at bounding box center [619, 524] width 803 height 57
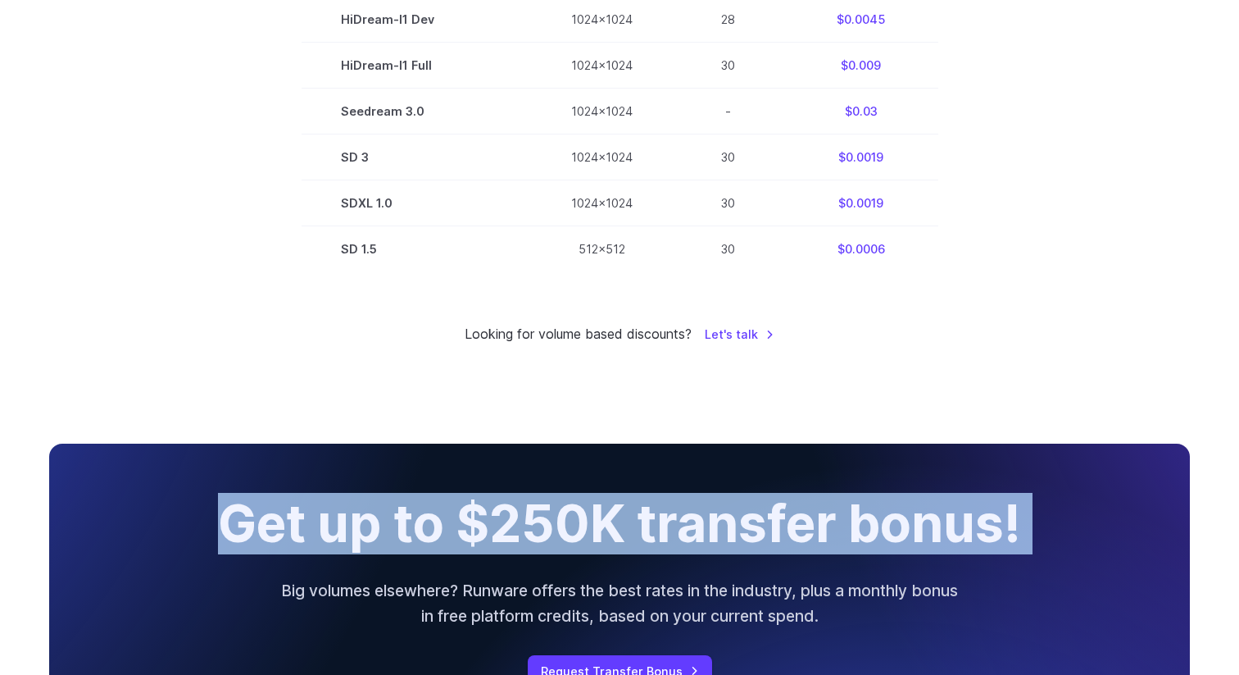
click at [616, 499] on h2 "Get up to $250K transfer bonus!" at bounding box center [619, 524] width 803 height 57
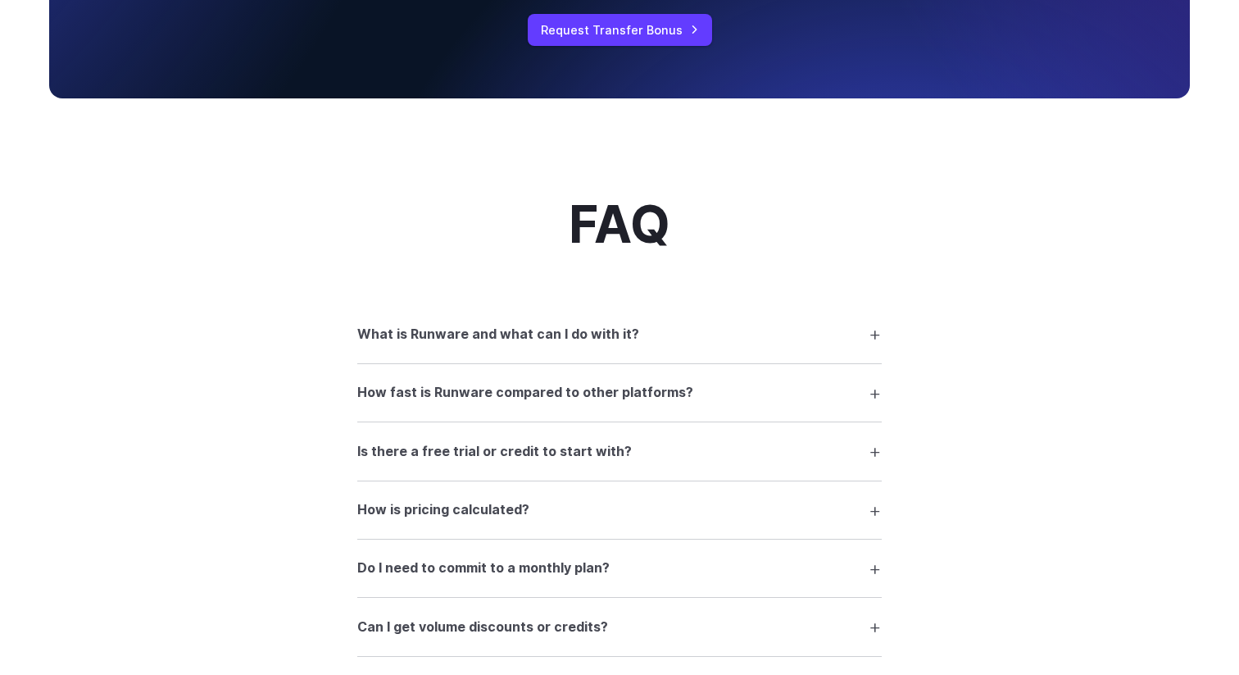
scroll to position [1701, 0]
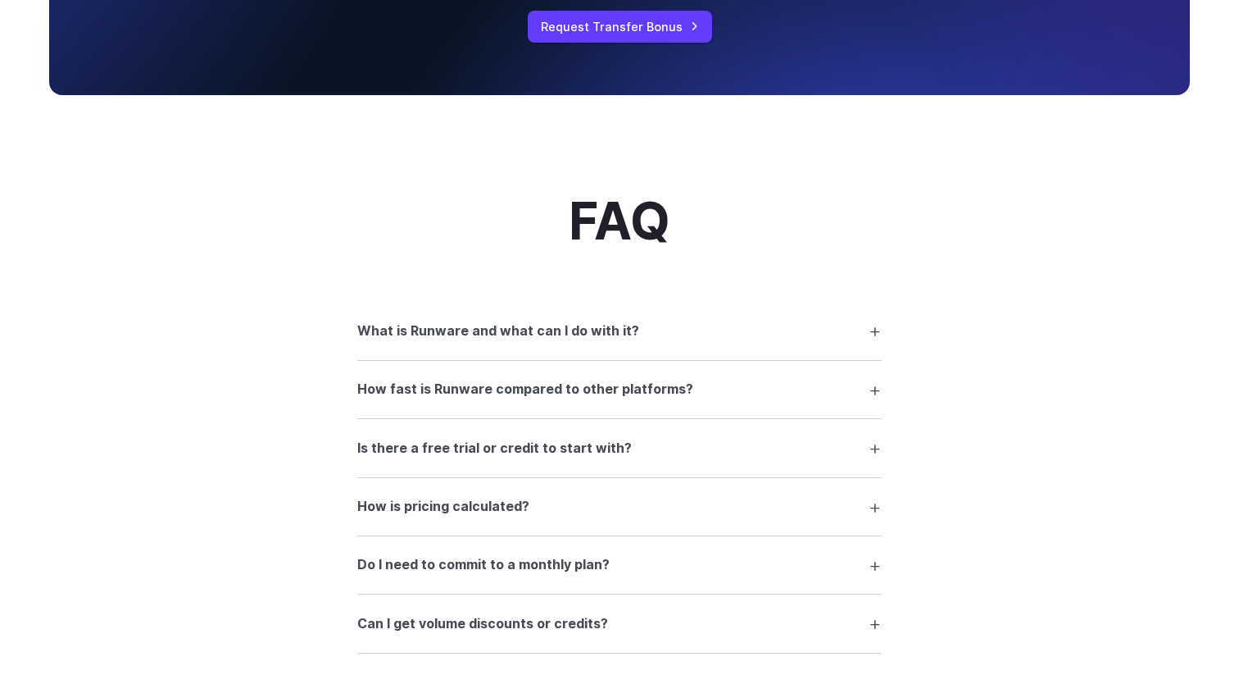
click at [646, 343] on summary "What is Runware and what can I do with it?" at bounding box center [619, 330] width 525 height 31
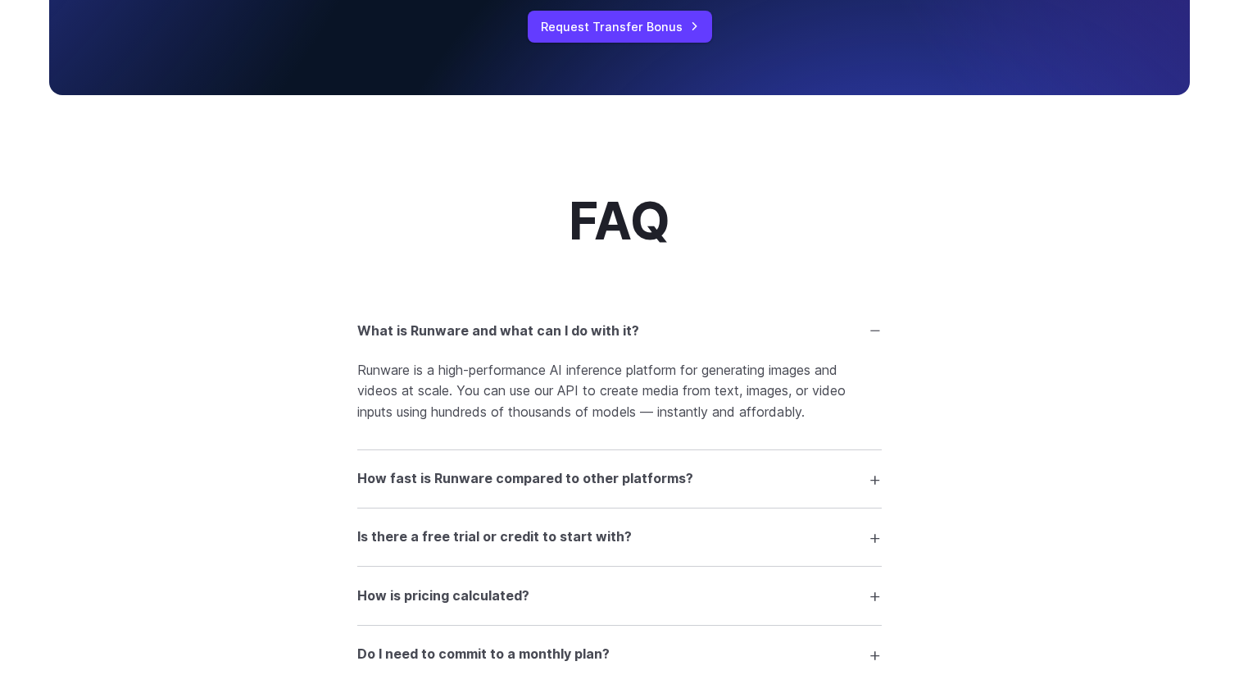
click at [646, 343] on summary "What is Runware and what can I do with it?" at bounding box center [619, 330] width 525 height 31
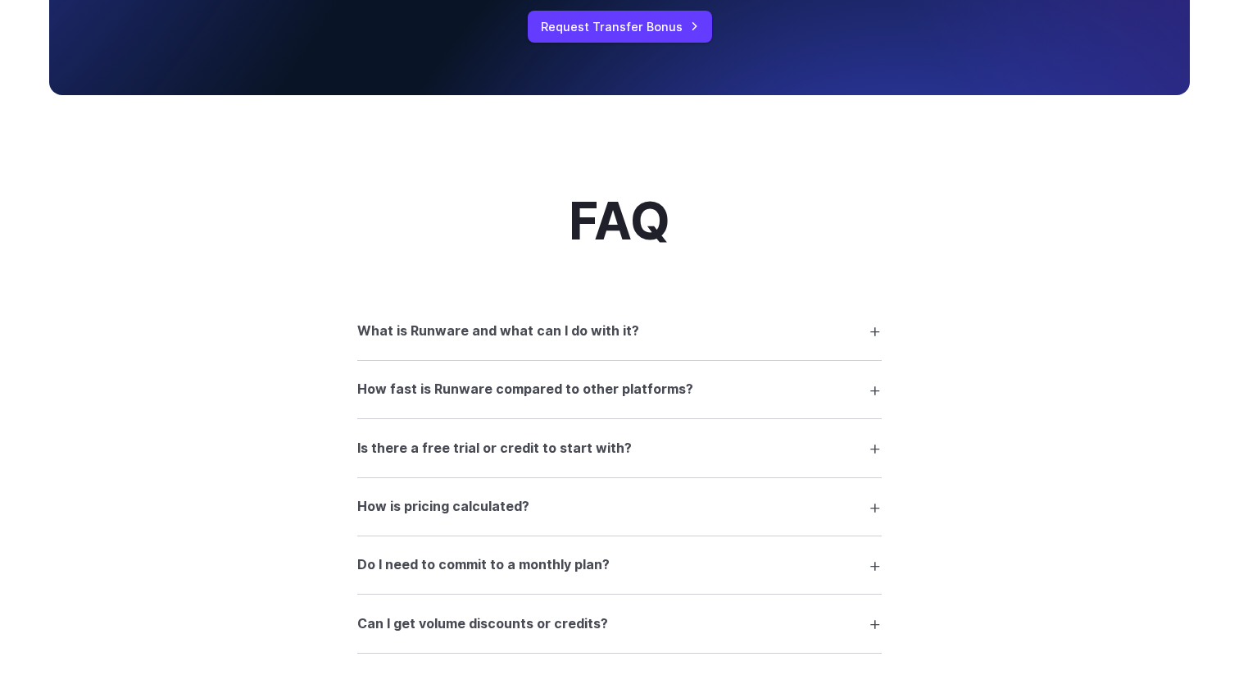
click at [612, 356] on details "What is Runware and what can I do with it? Runware is a high-performance AI inf…" at bounding box center [619, 331] width 525 height 58
click at [612, 346] on summary "What is Runware and what can I do with it?" at bounding box center [619, 330] width 525 height 31
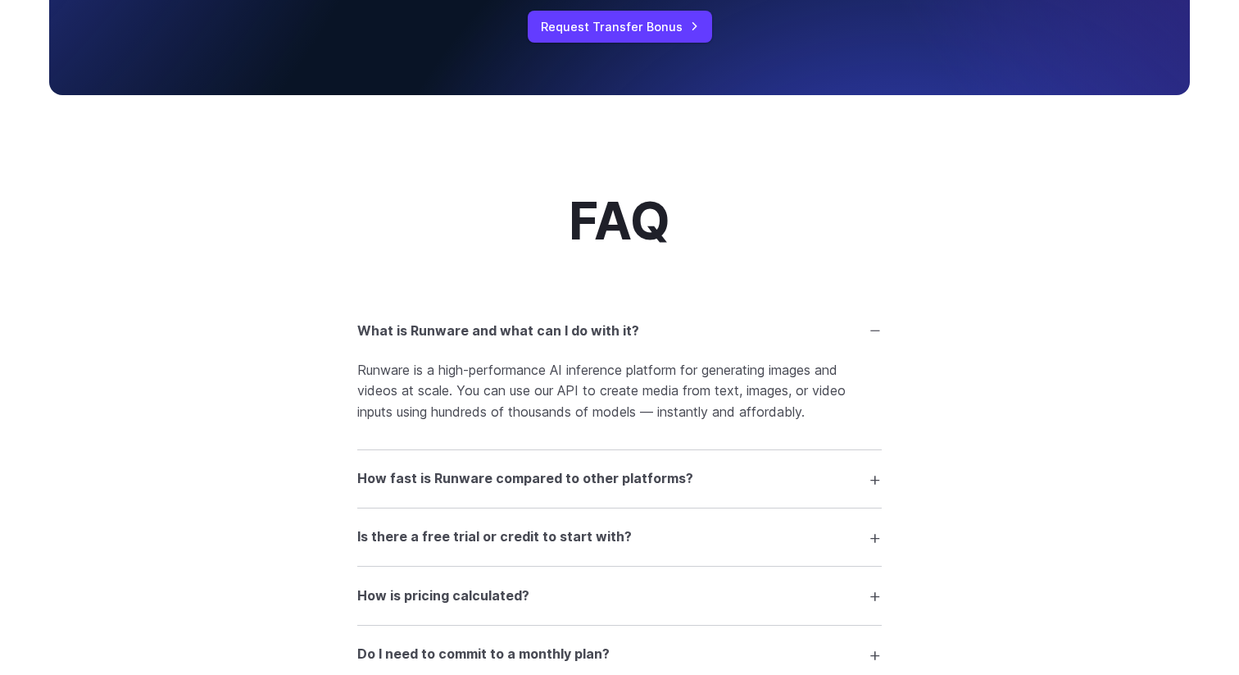
click at [611, 346] on summary "What is Runware and what can I do with it?" at bounding box center [619, 330] width 525 height 31
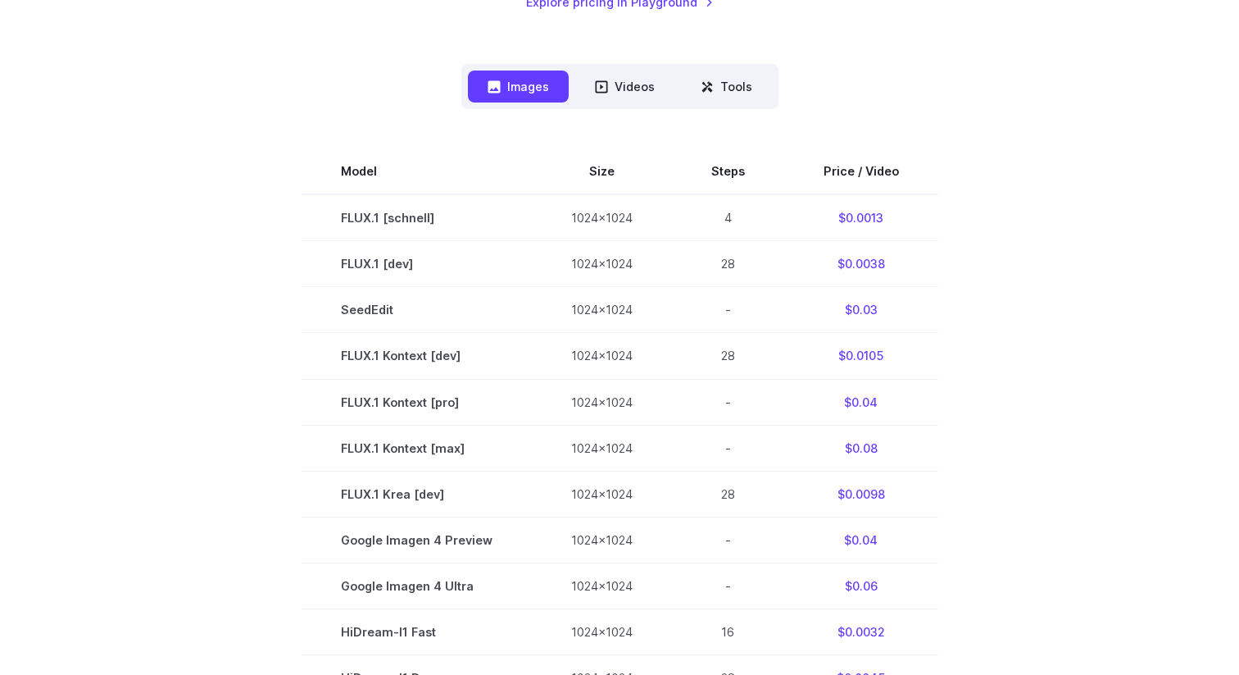
scroll to position [0, 0]
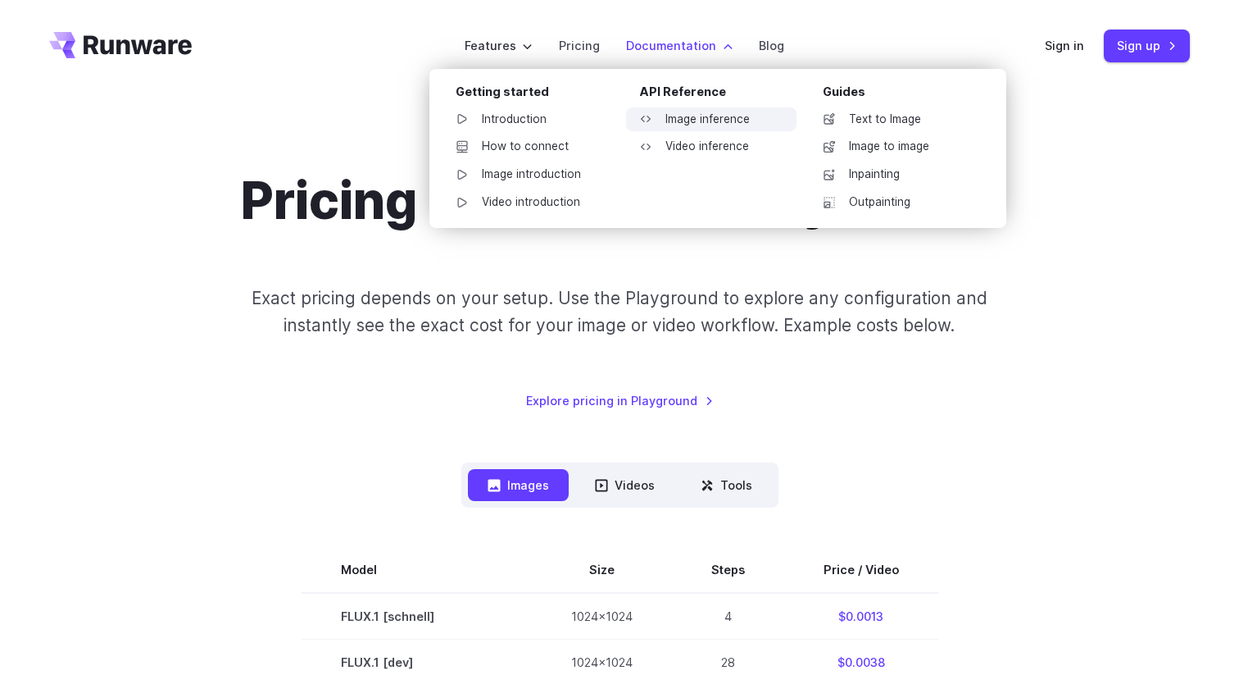
click at [696, 120] on link "Image inference" at bounding box center [711, 119] width 170 height 25
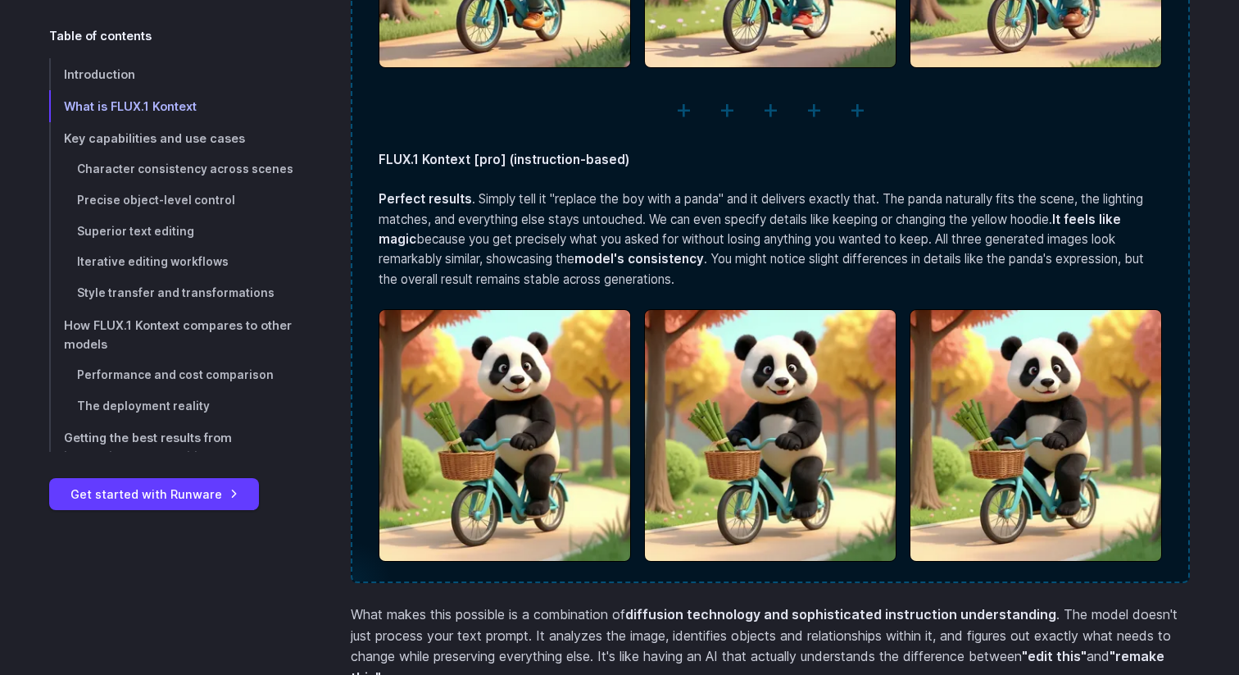
scroll to position [3852, 0]
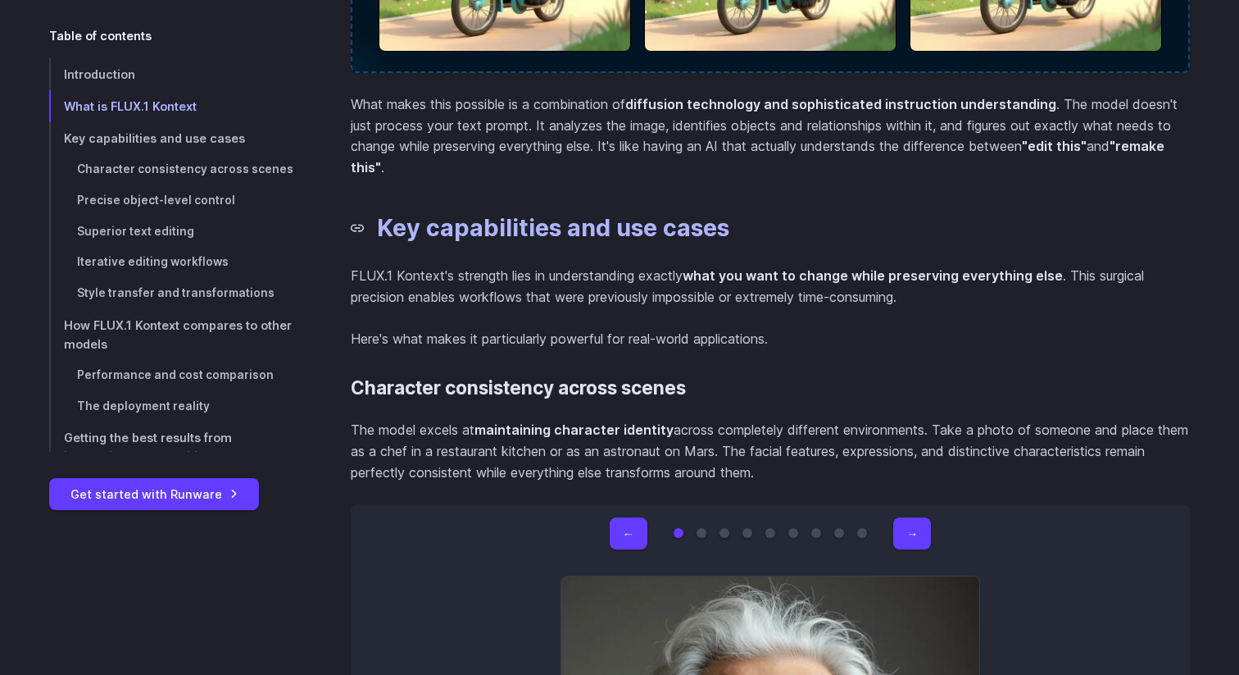
click at [561, 216] on link "Key capabilities and use cases" at bounding box center [540, 228] width 379 height 29
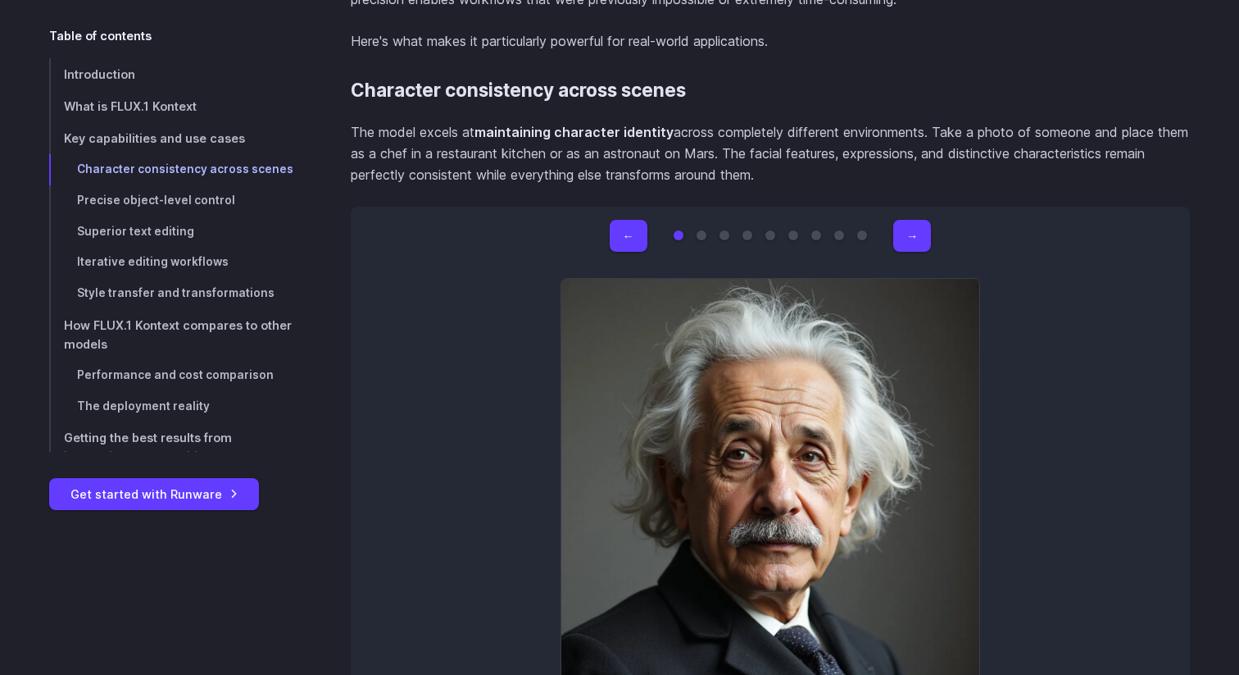
scroll to position [4727, 0]
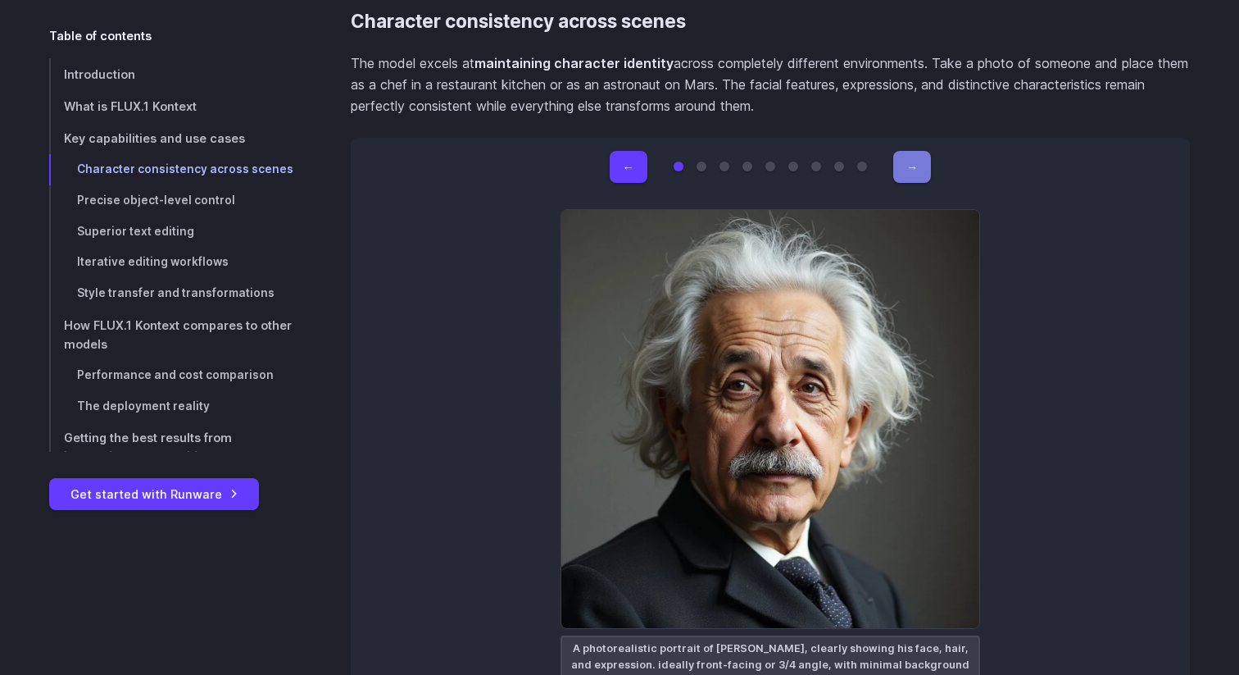
click at [911, 162] on button "→" at bounding box center [912, 167] width 38 height 32
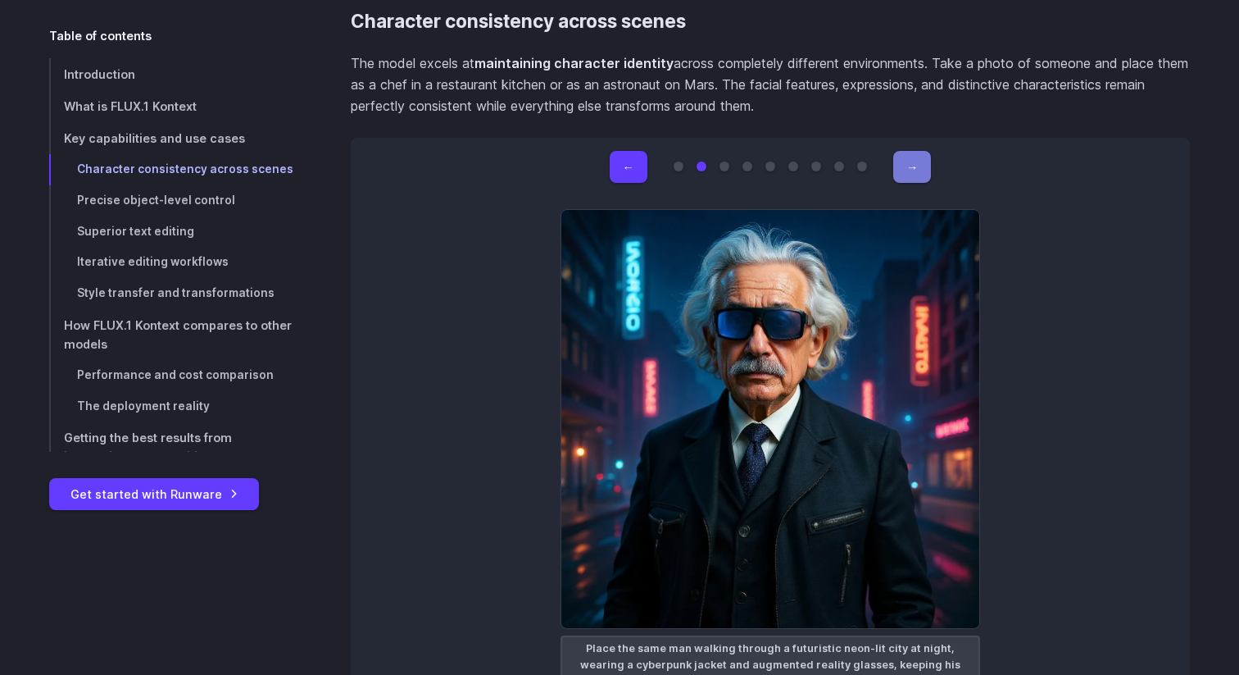
click at [911, 162] on button "→" at bounding box center [912, 167] width 38 height 32
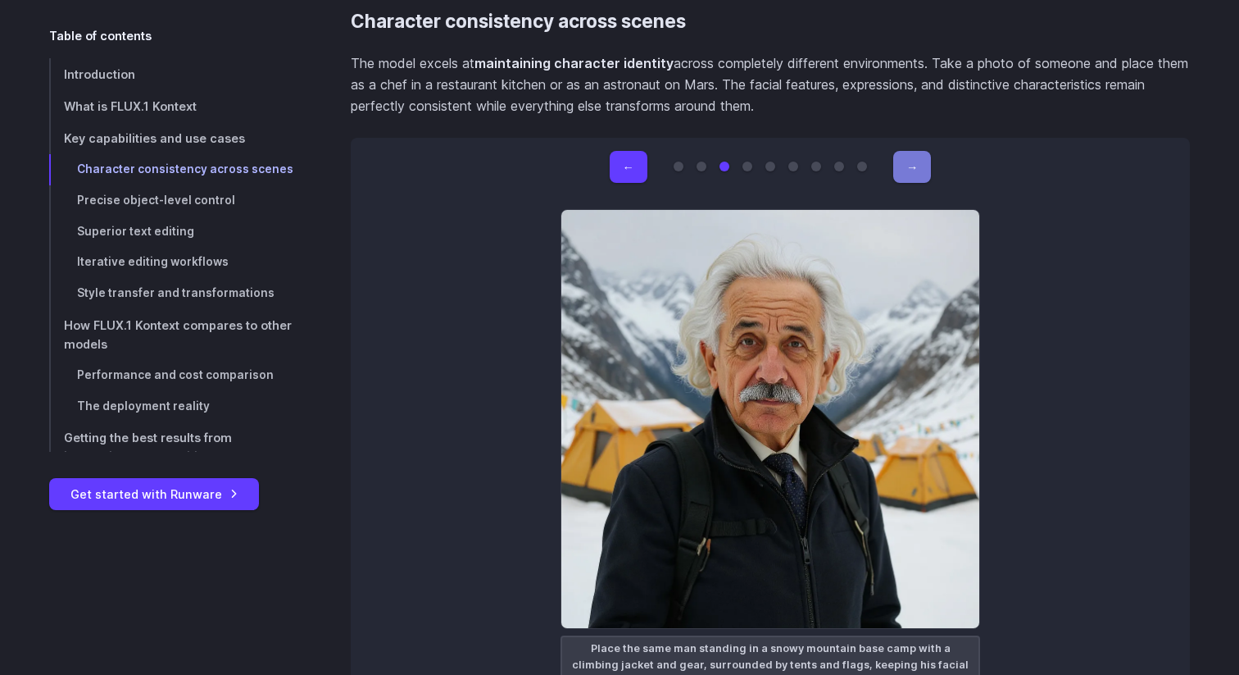
click at [911, 162] on button "→" at bounding box center [912, 167] width 38 height 32
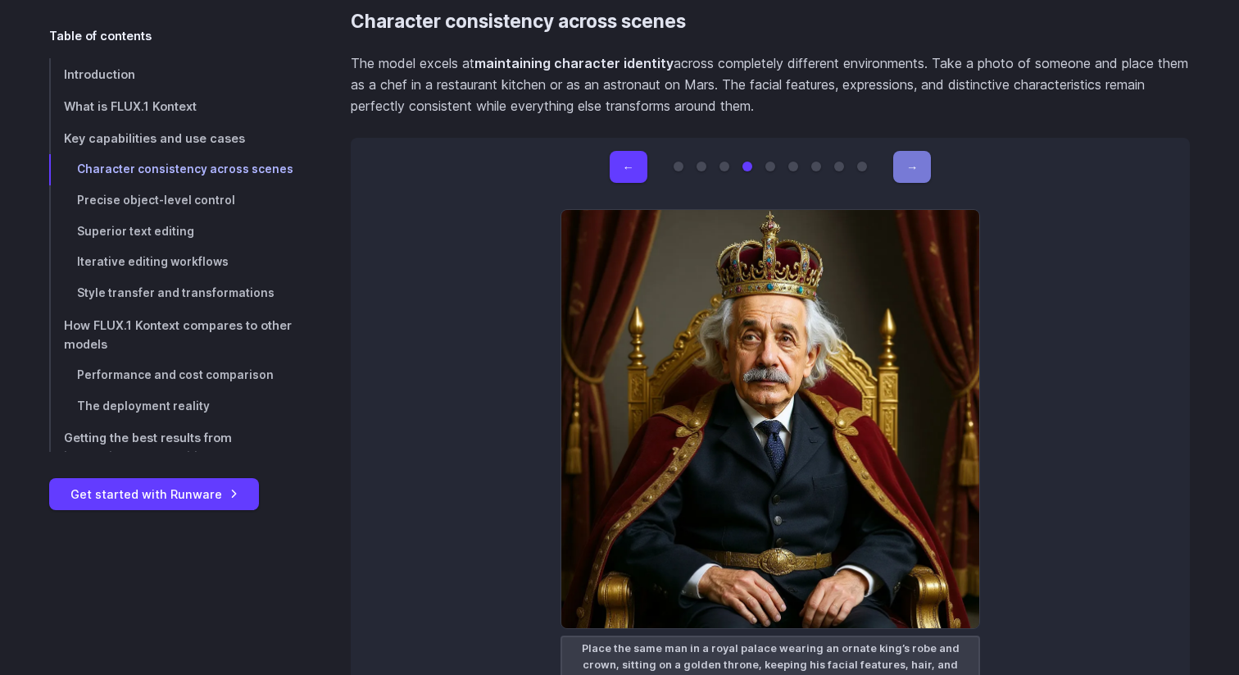
click at [911, 162] on button "→" at bounding box center [912, 167] width 38 height 32
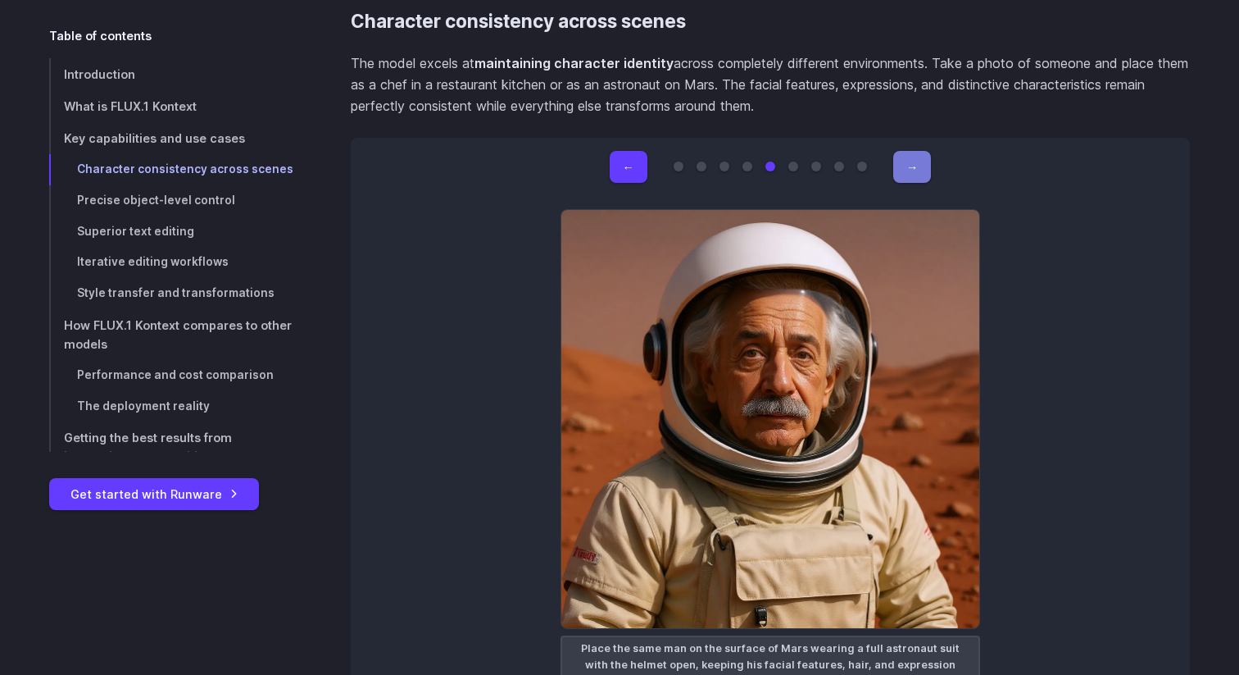
click at [911, 162] on button "→" at bounding box center [912, 167] width 38 height 32
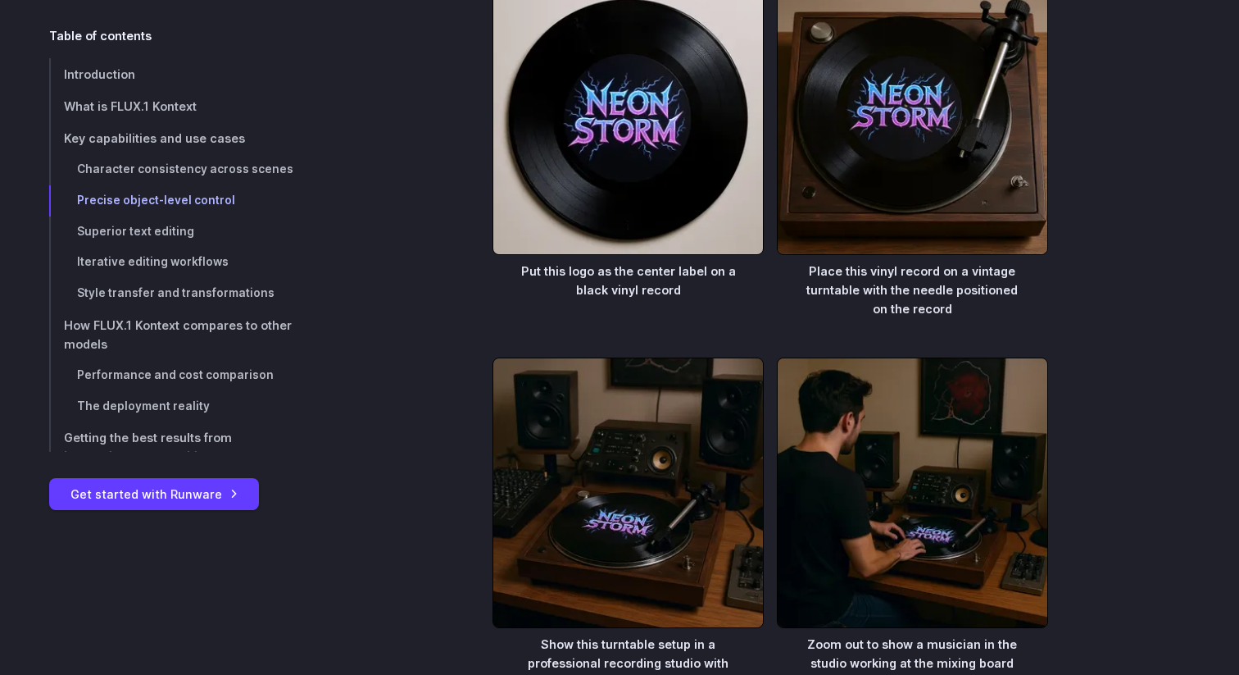
scroll to position [6172, 0]
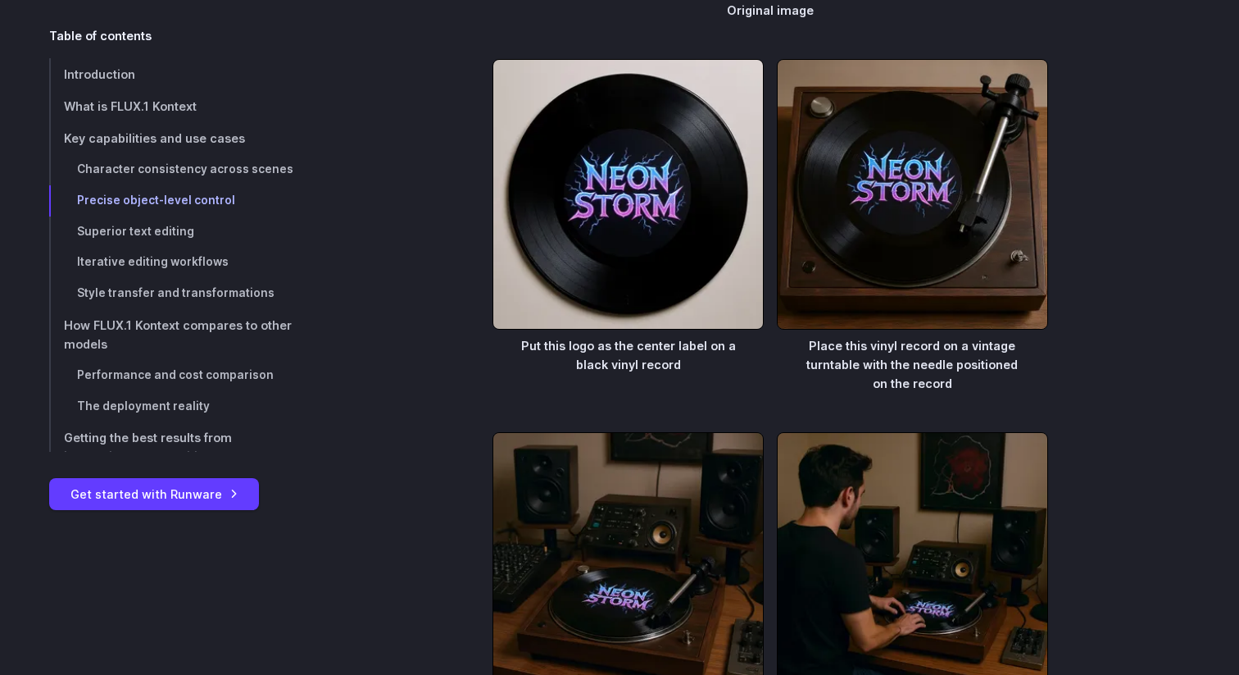
click at [1074, 253] on div "Put this logo as the center label on a black vinyl record Place this vinyl reco…" at bounding box center [770, 235] width 839 height 352
click at [1059, 182] on div "Put this logo as the center label on a black vinyl record Place this vinyl reco…" at bounding box center [770, 235] width 839 height 352
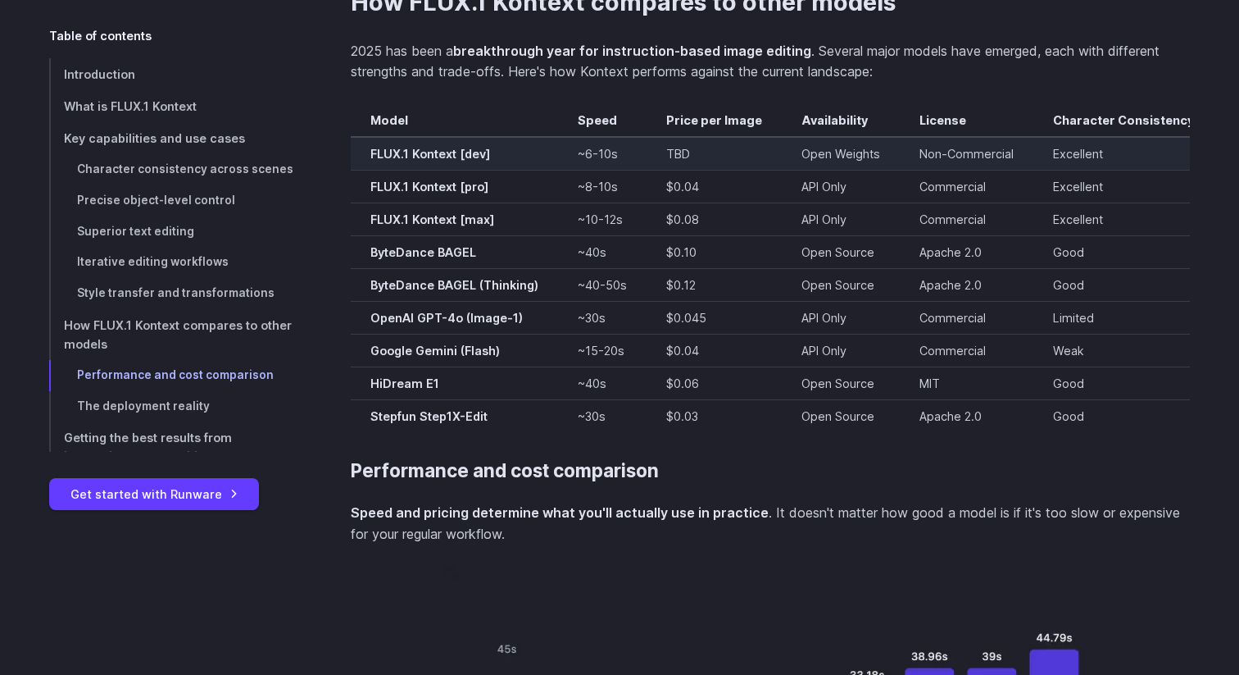
scroll to position [11691, 0]
